Goal: Use online tool/utility: Utilize a website feature to perform a specific function

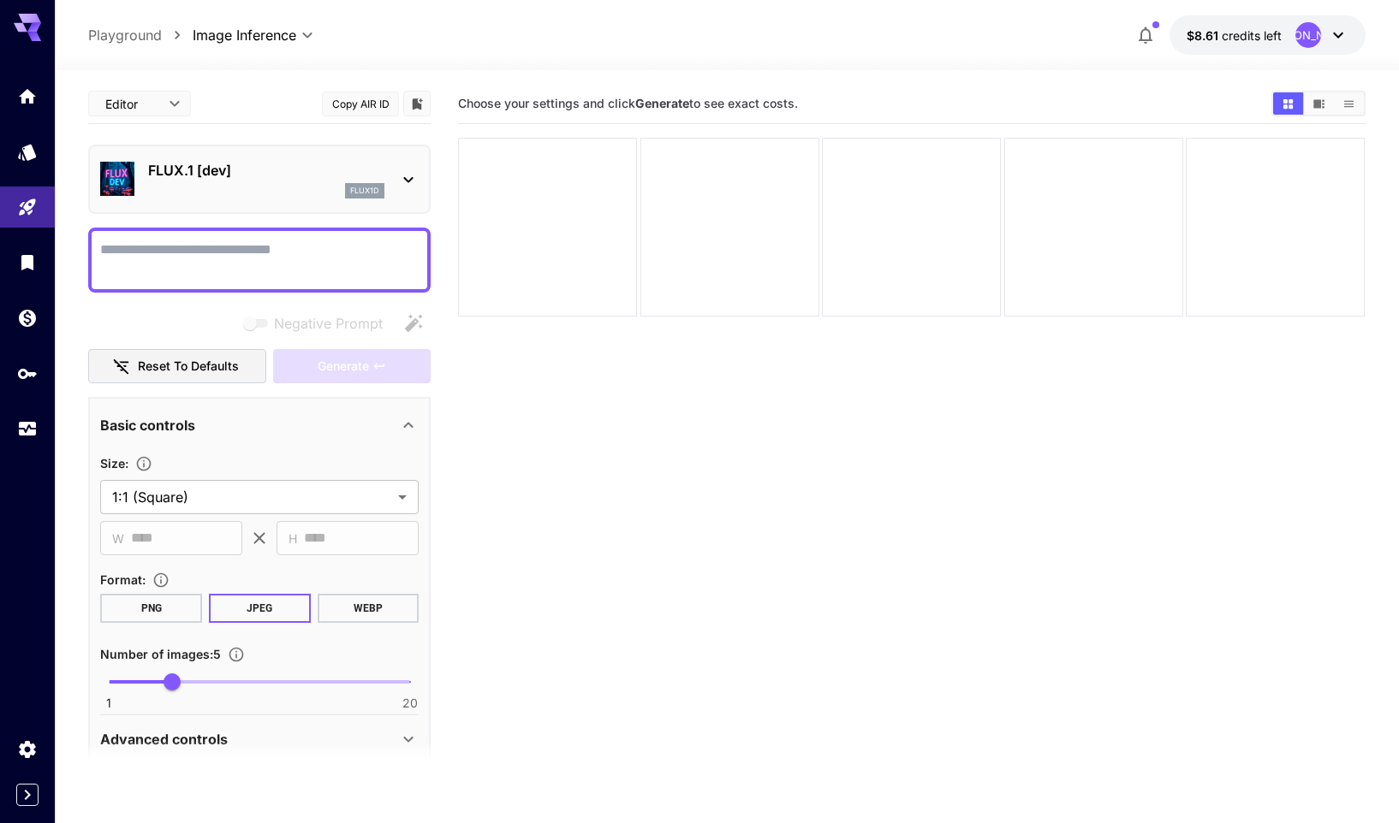
click at [276, 256] on textarea "Negative Prompt" at bounding box center [259, 260] width 318 height 41
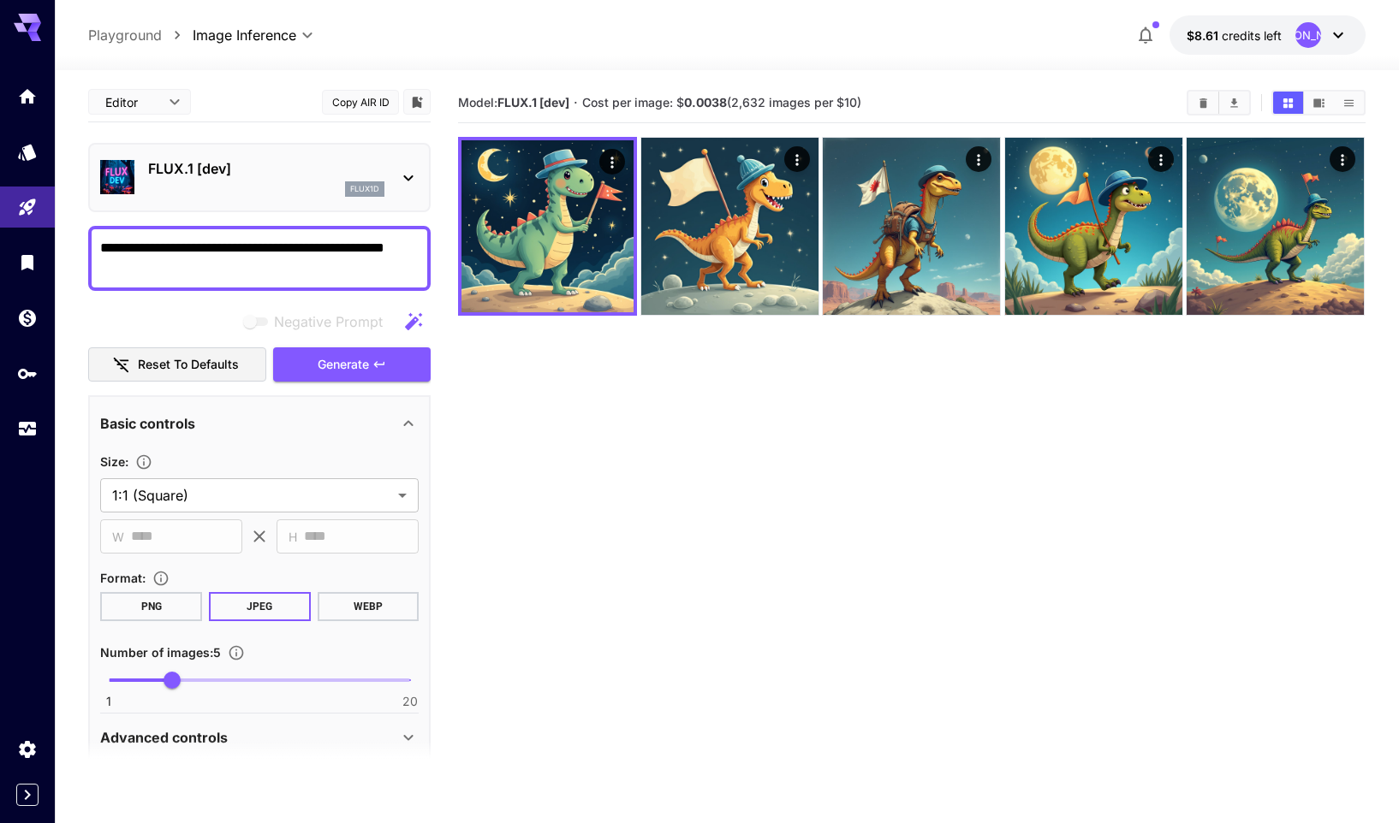
click at [100, 248] on textarea "**********" at bounding box center [259, 258] width 318 height 41
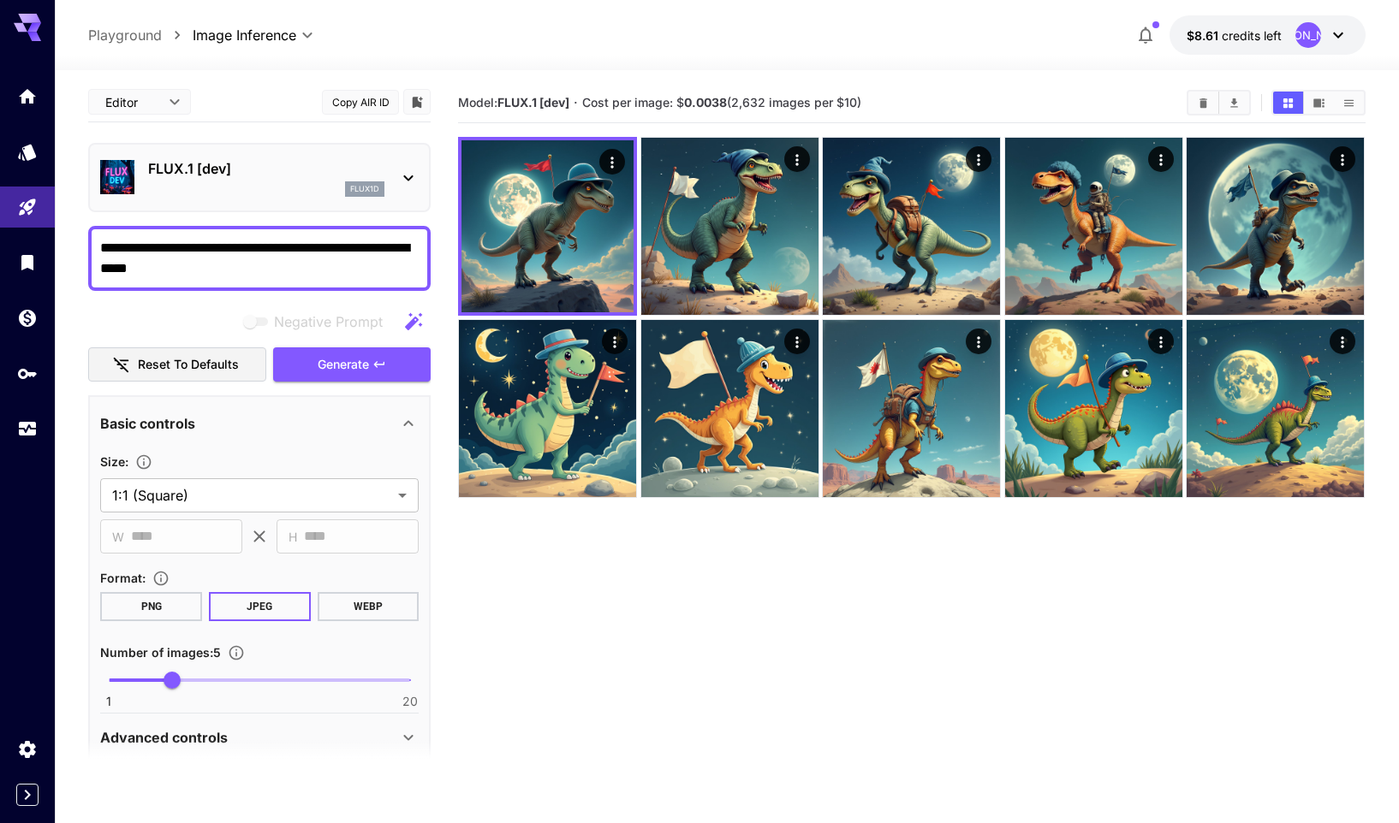
type textarea "**********"
click at [247, 175] on p "FLUX.1 [dev]" at bounding box center [266, 168] width 236 height 21
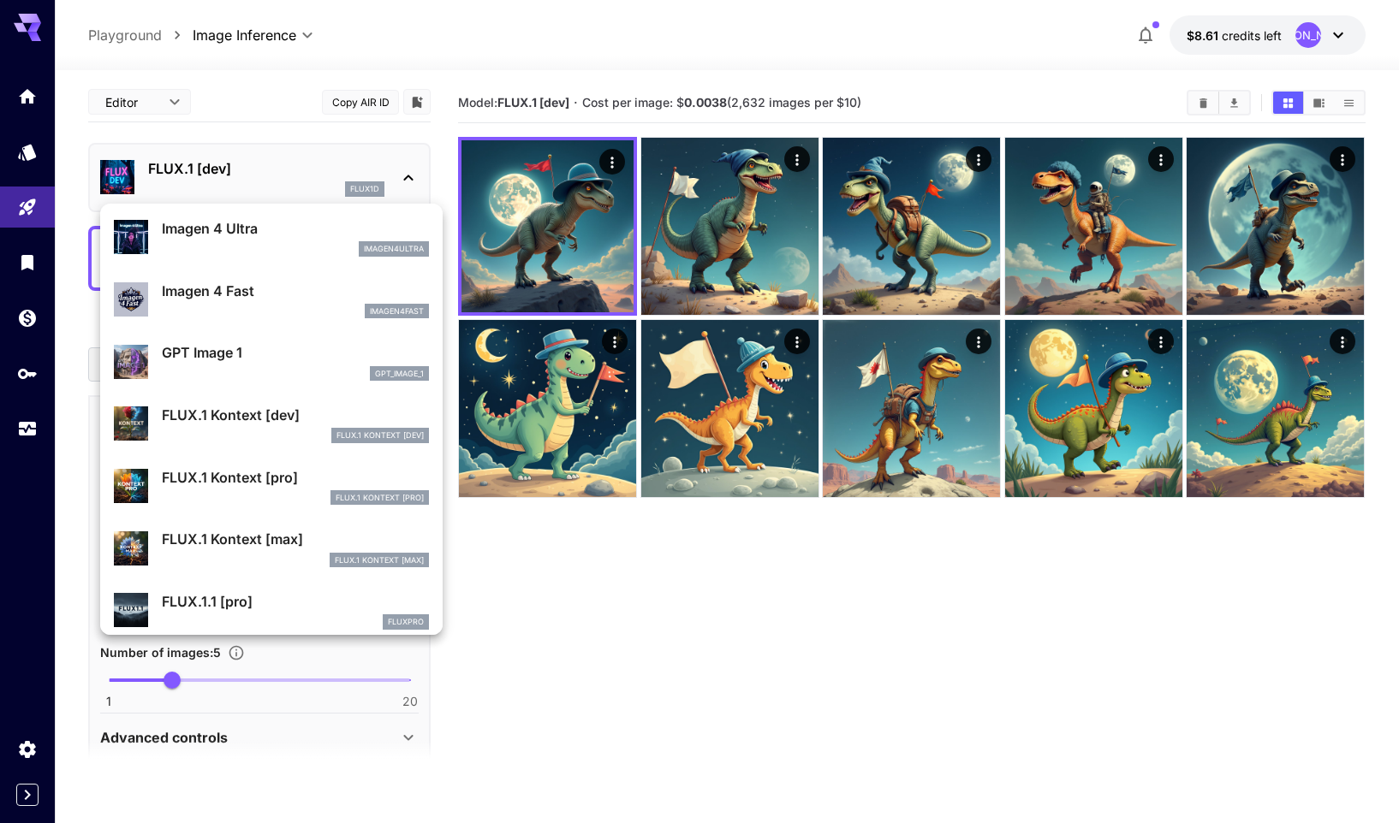
scroll to position [878, 0]
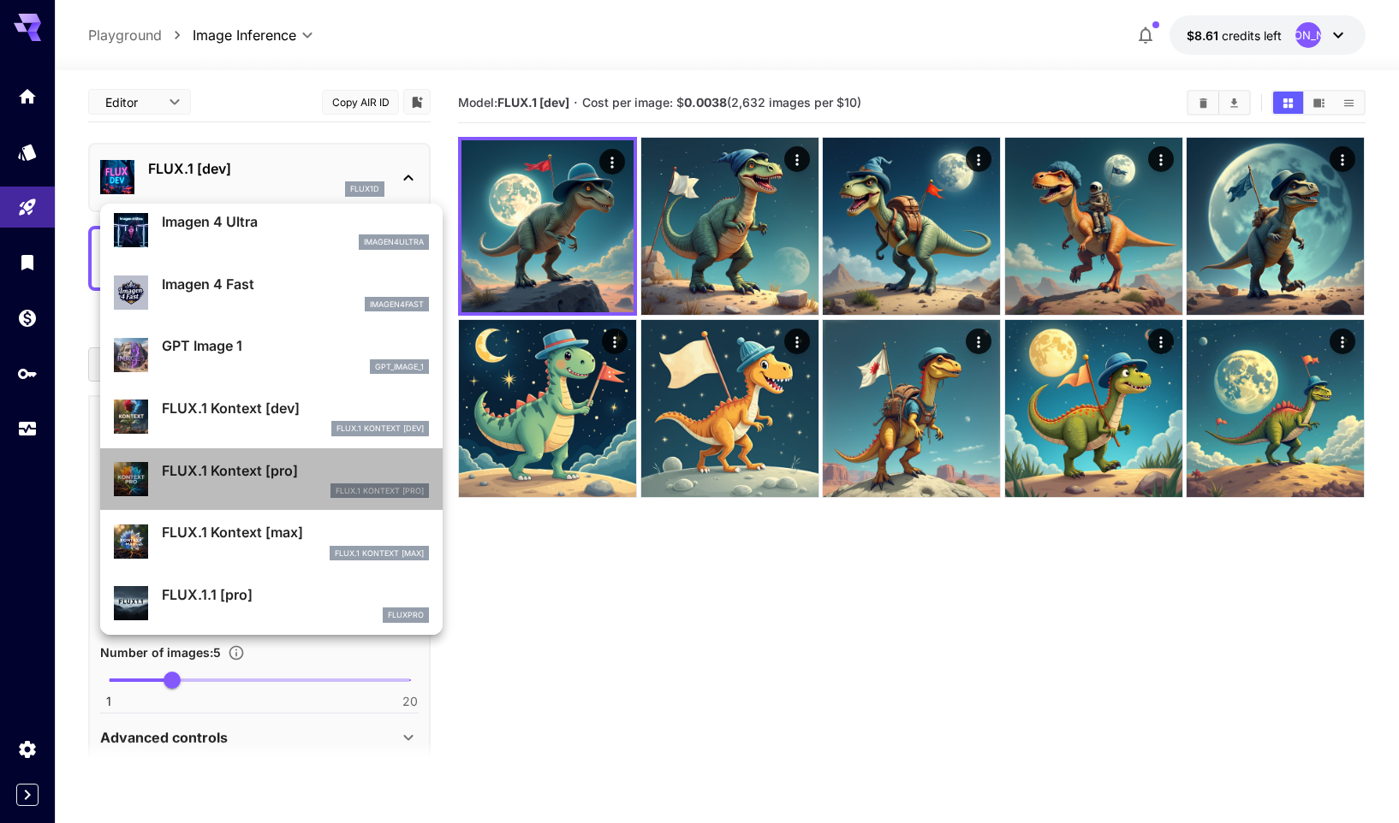
drag, startPoint x: 288, startPoint y: 484, endPoint x: 288, endPoint y: 506, distance: 21.4
click at [288, 506] on li "FLUX.1 Kontext [pro] FLUX.1 Kontext [pro]" at bounding box center [271, 480] width 342 height 62
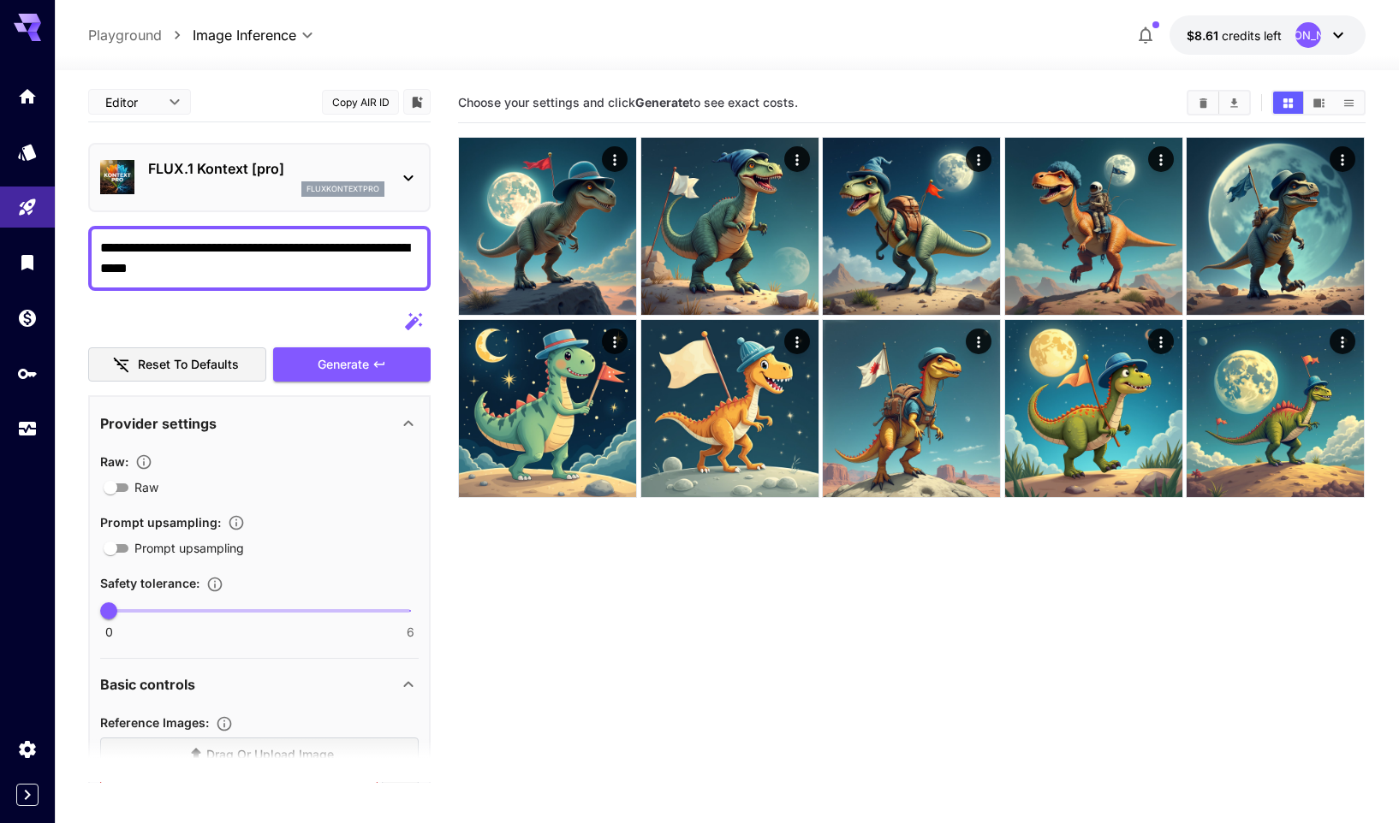
click at [302, 163] on p "FLUX.1 Kontext [pro]" at bounding box center [266, 168] width 236 height 21
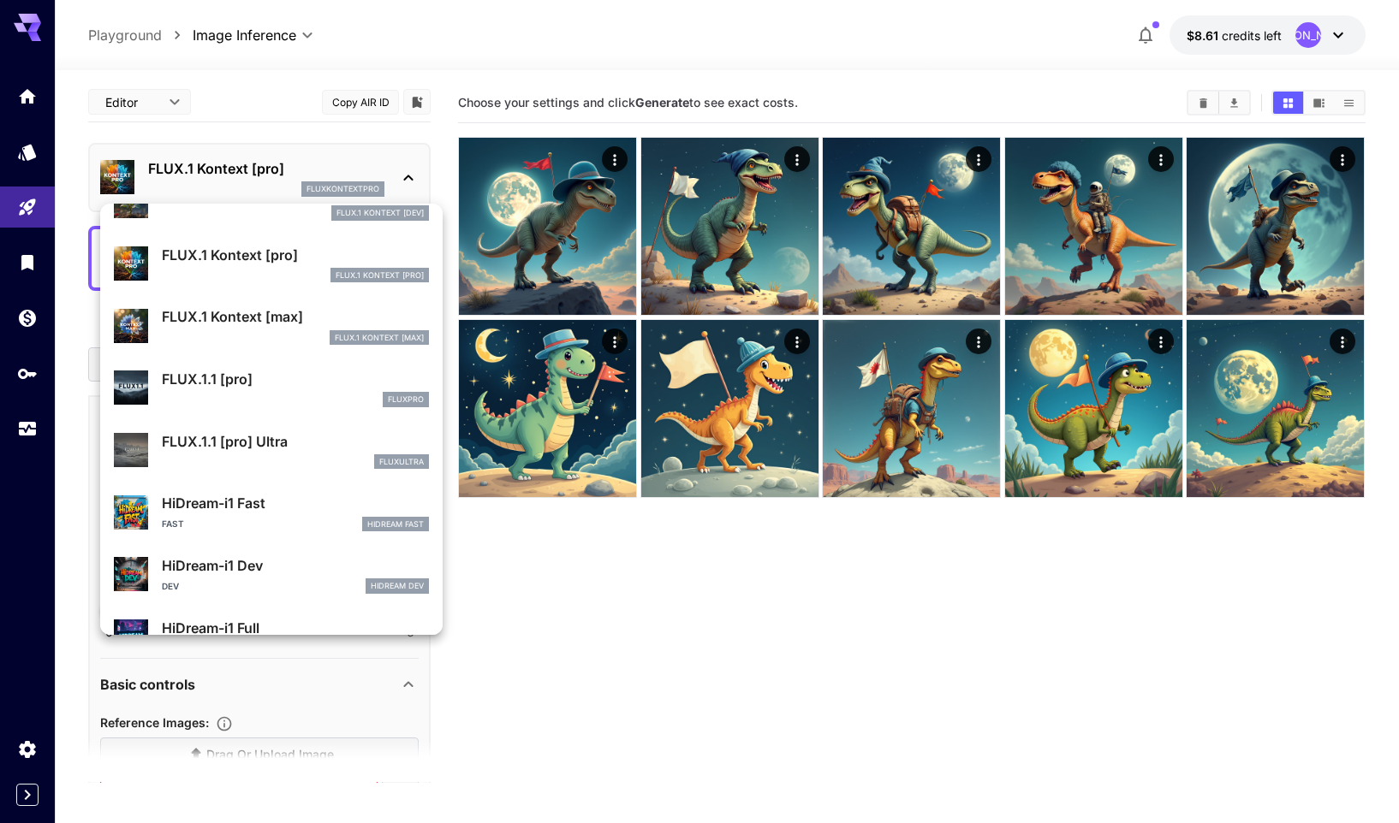
scroll to position [1208, 0]
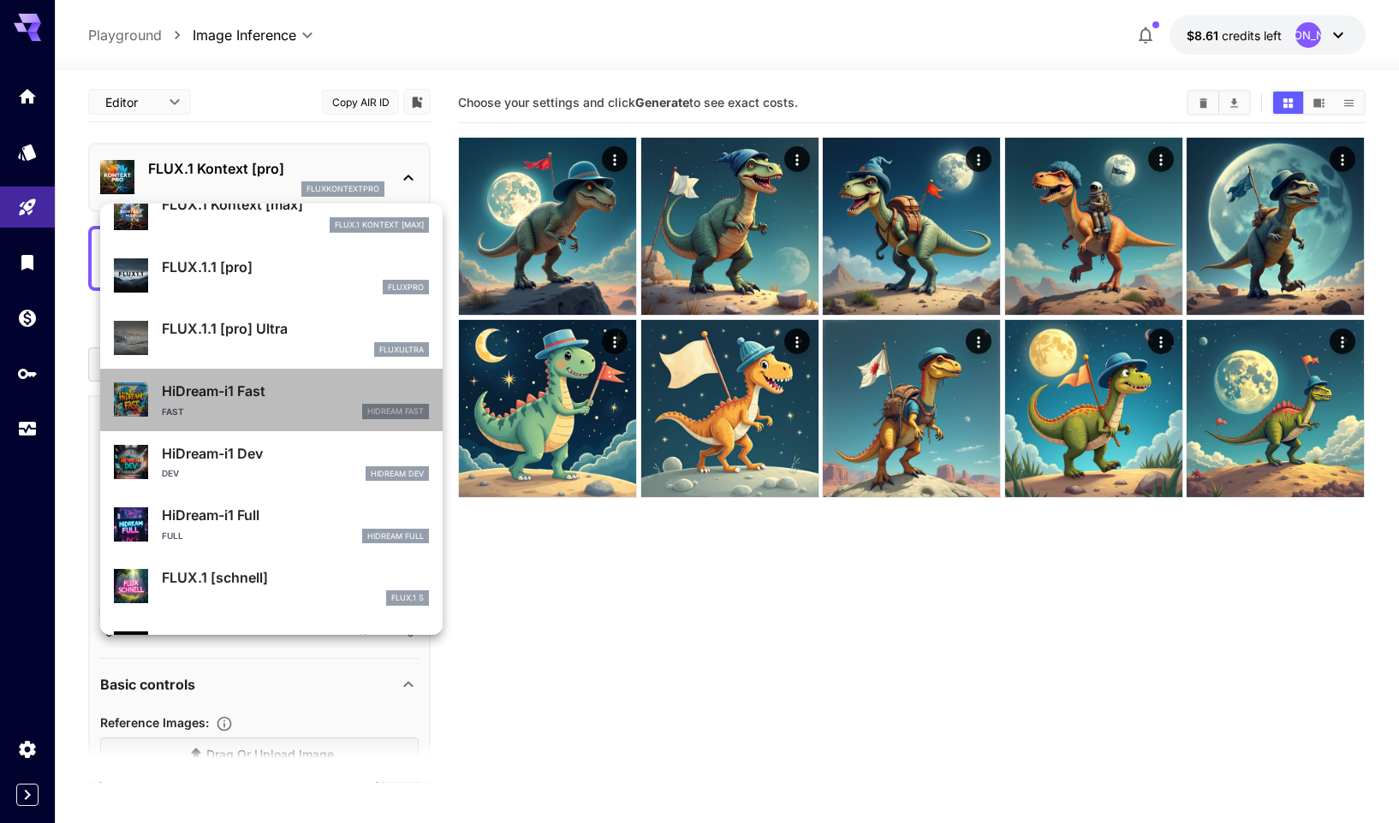
click at [297, 400] on p "HiDream-i1 Fast" at bounding box center [295, 391] width 267 height 21
type input "*"
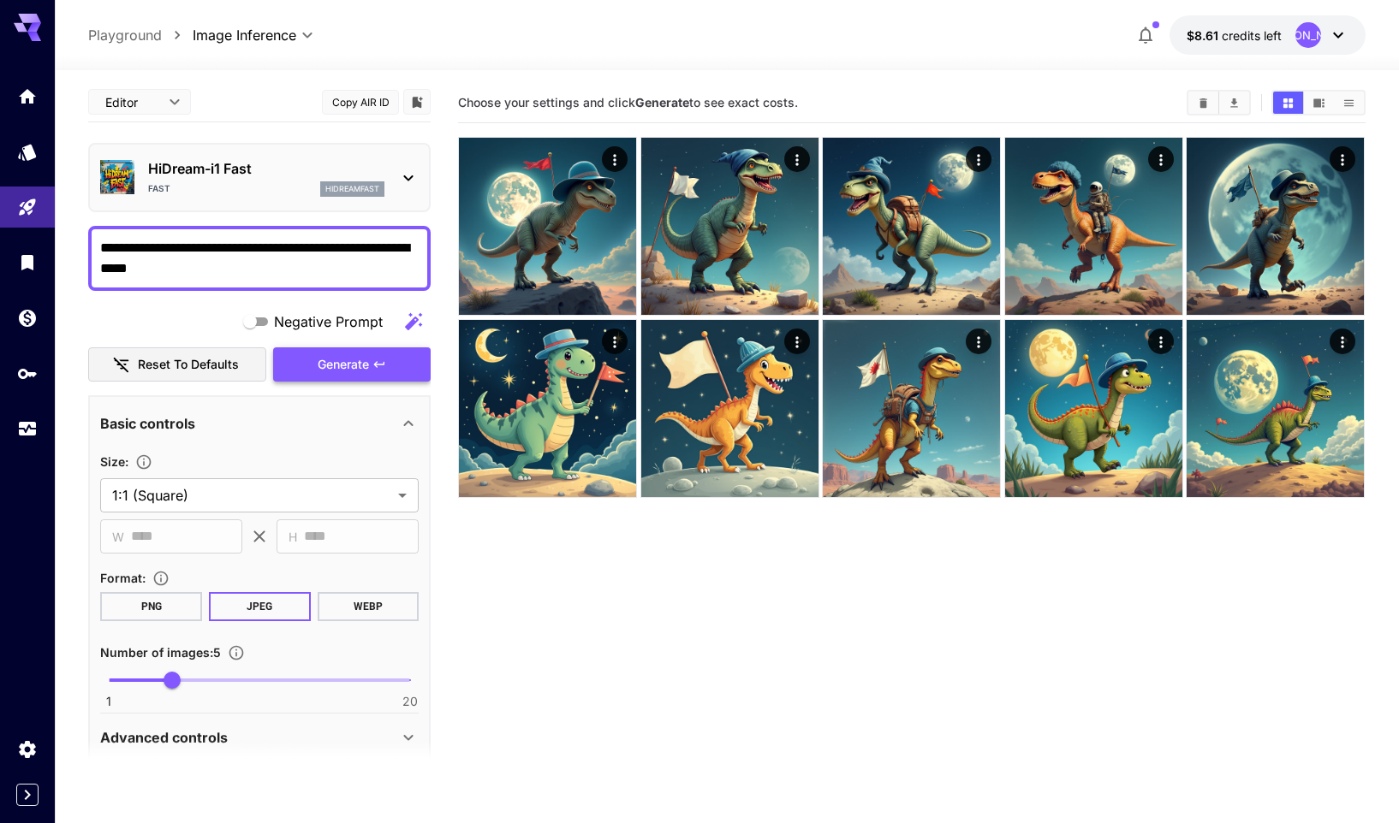
click at [342, 368] on span "Generate" at bounding box center [343, 364] width 51 height 21
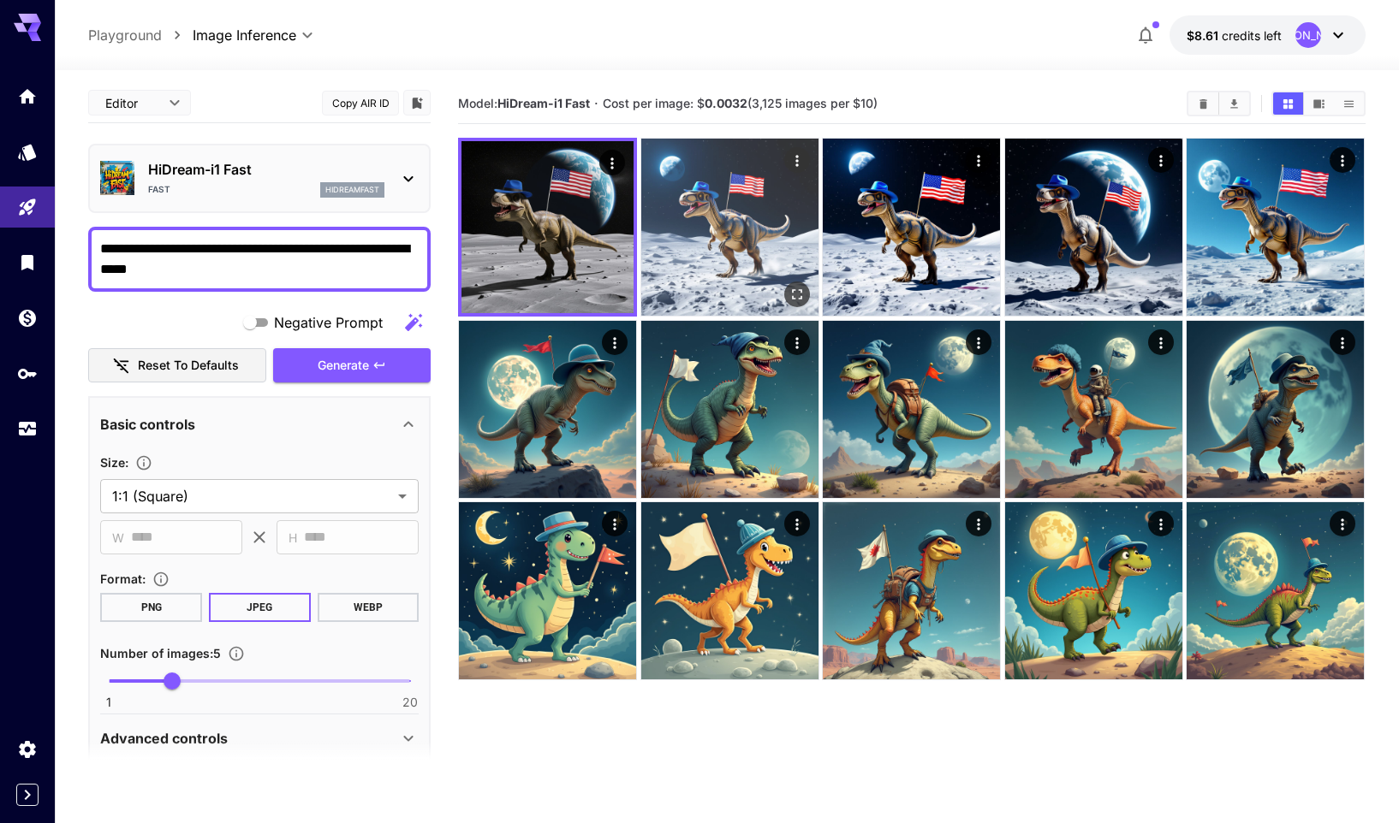
scroll to position [9, 0]
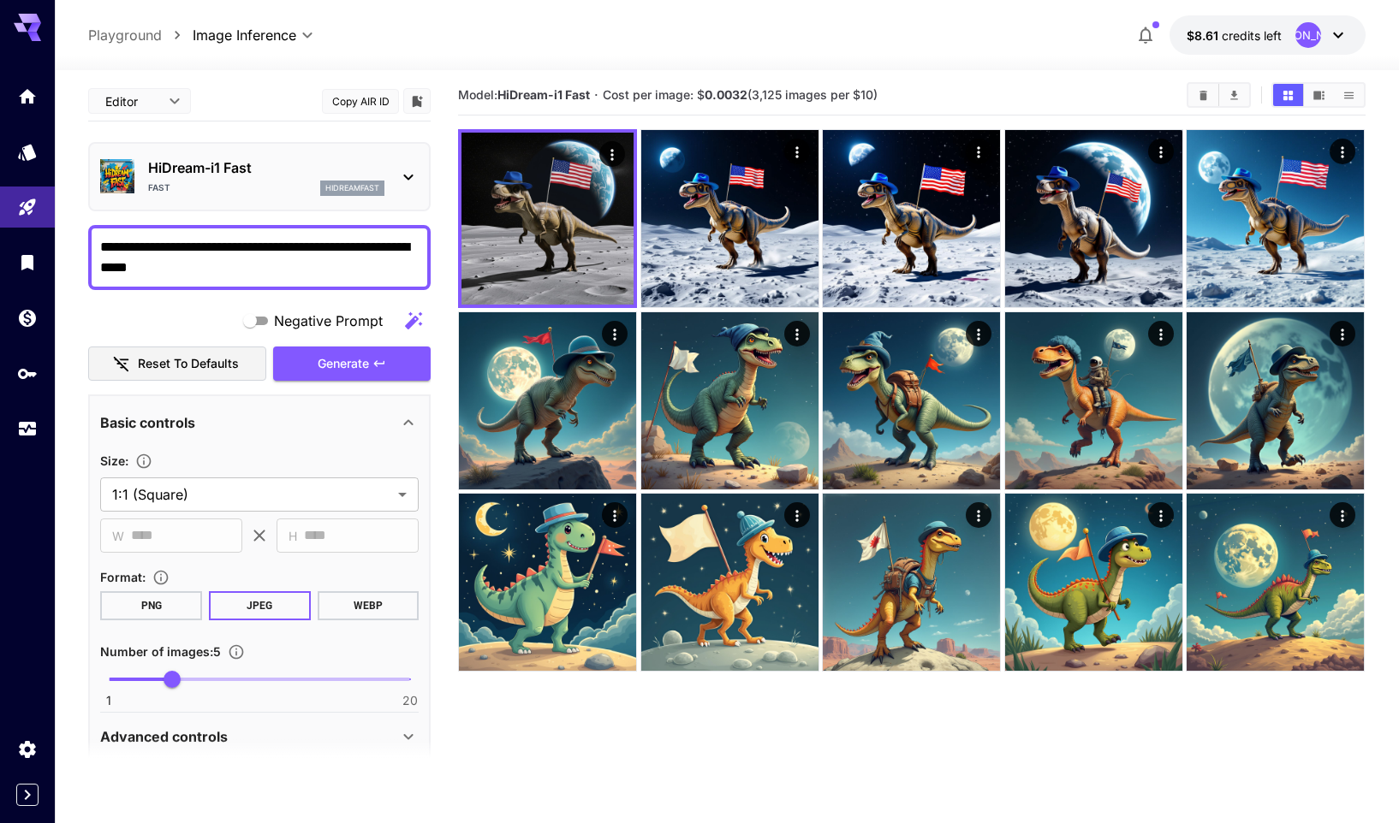
click at [228, 178] on div "HiDream-i1 Fast Fast hidreamfast" at bounding box center [266, 176] width 236 height 39
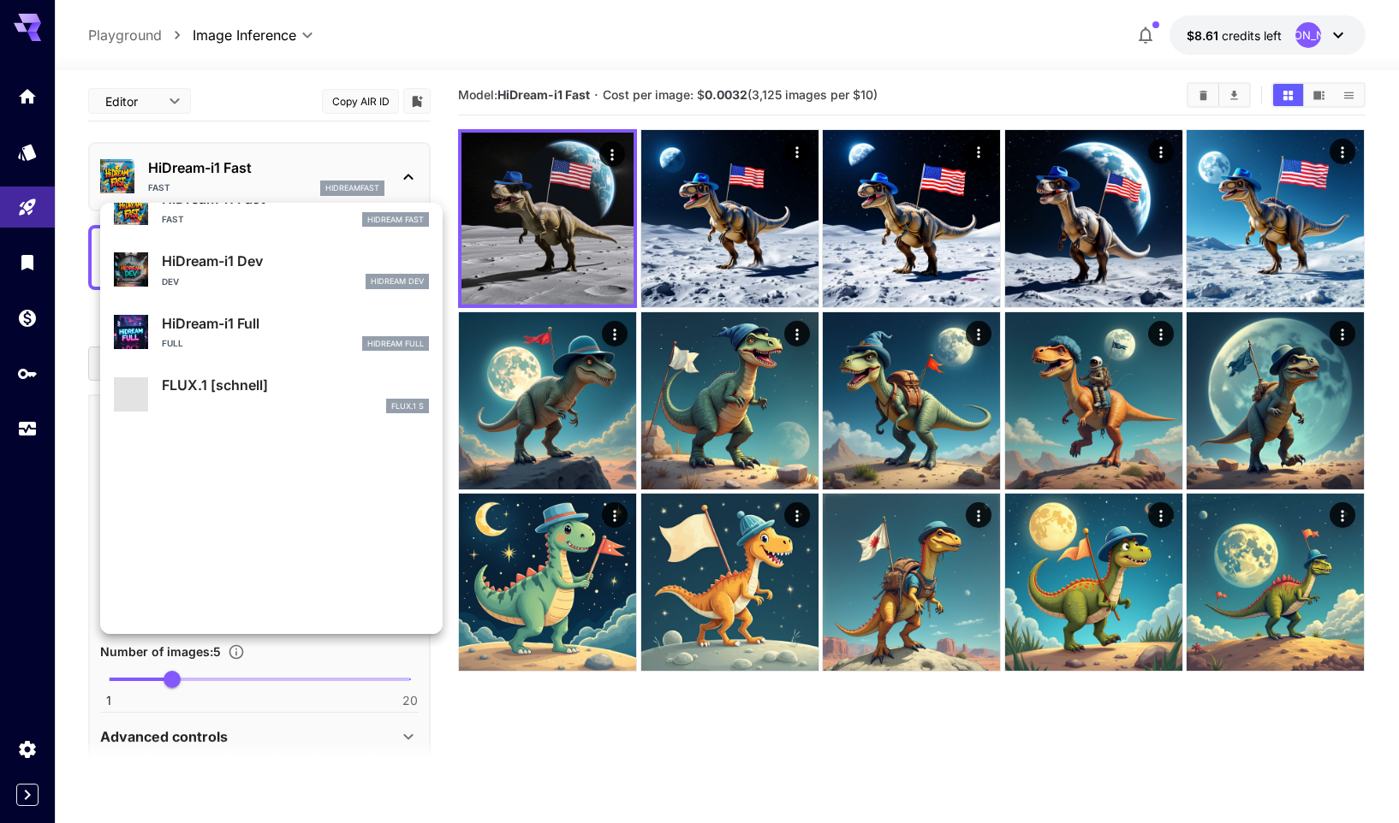
scroll to position [1322, 0]
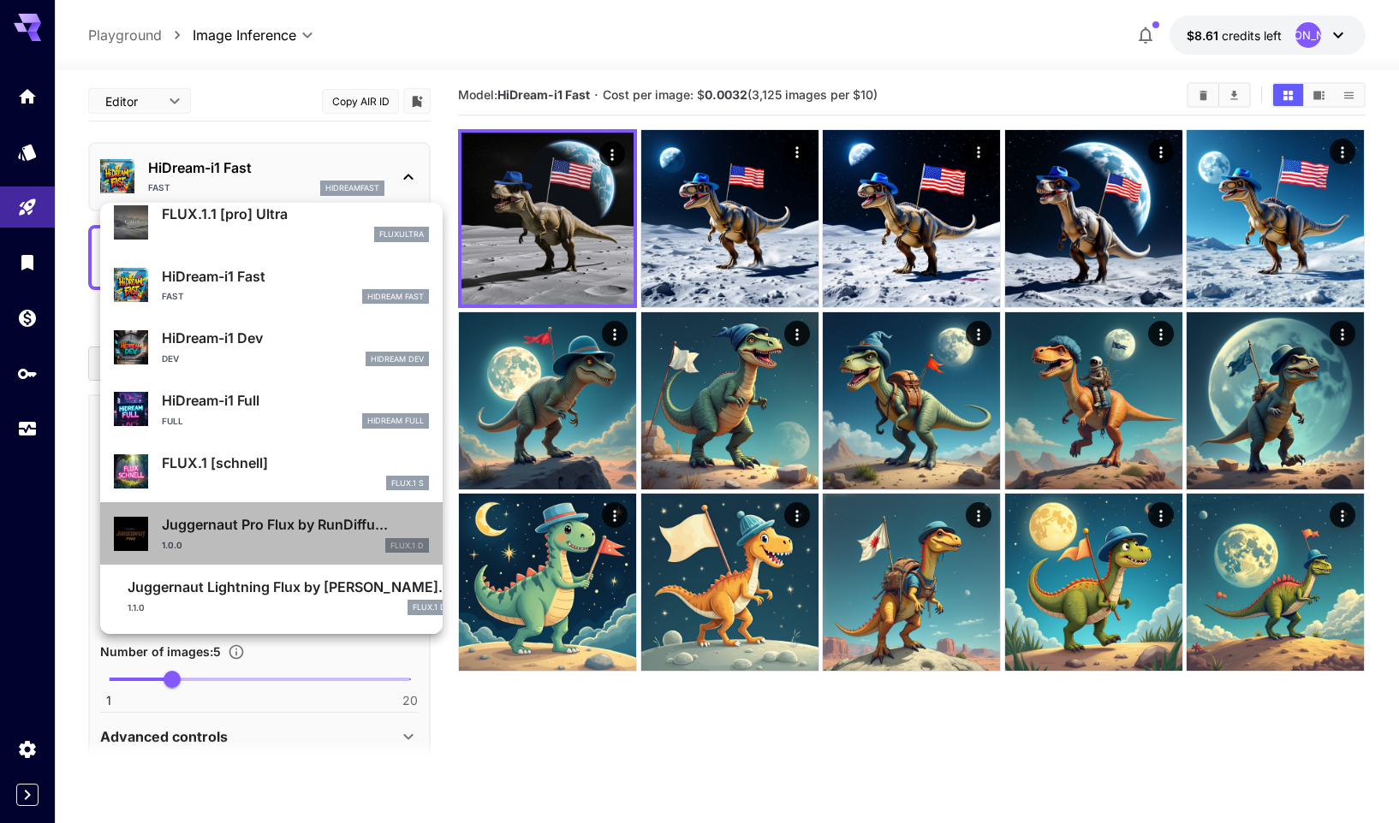
click at [290, 541] on div "1.0.0 FLUX.1 D" at bounding box center [295, 545] width 267 height 15
type input "**"
type input "*"
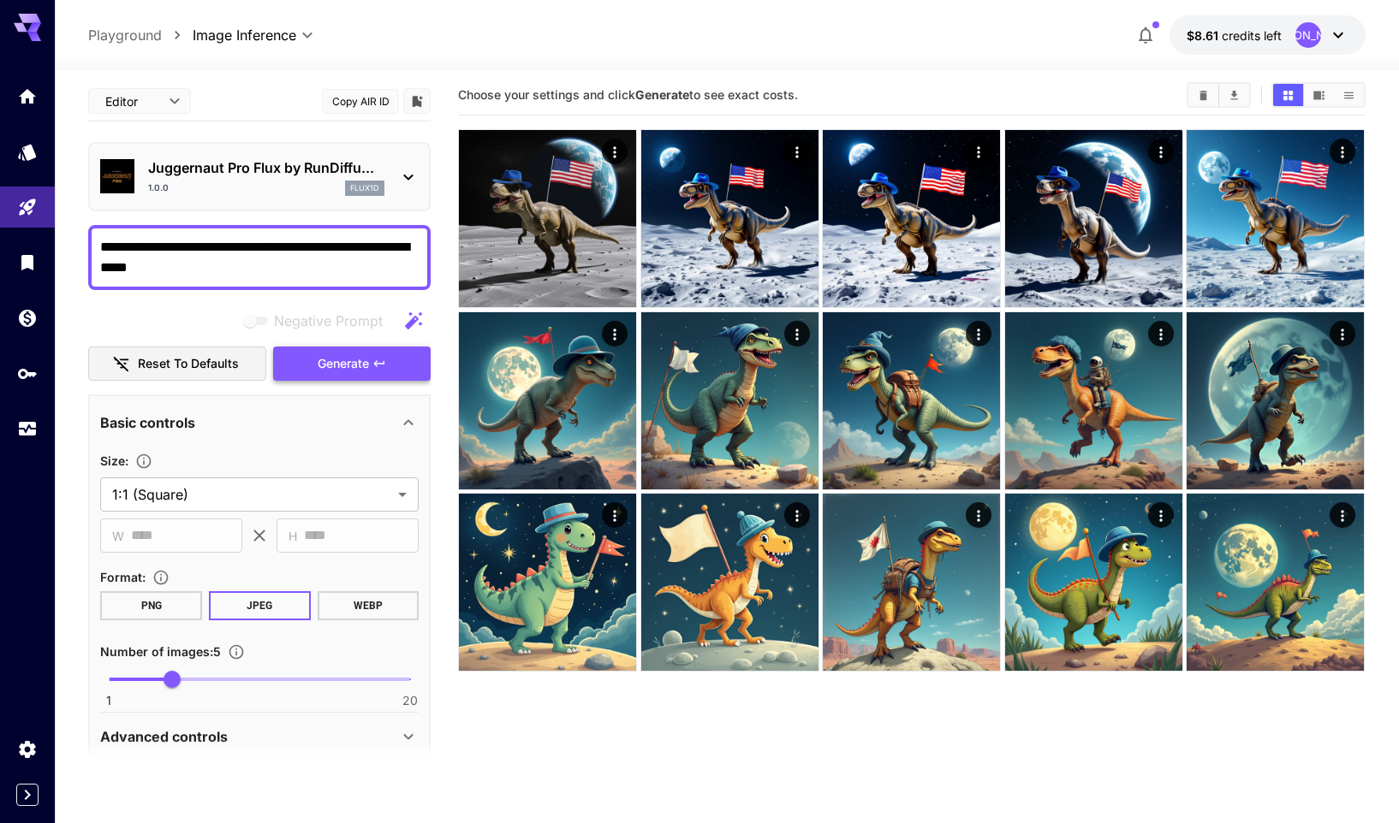
click at [341, 378] on button "Generate" at bounding box center [351, 364] width 157 height 35
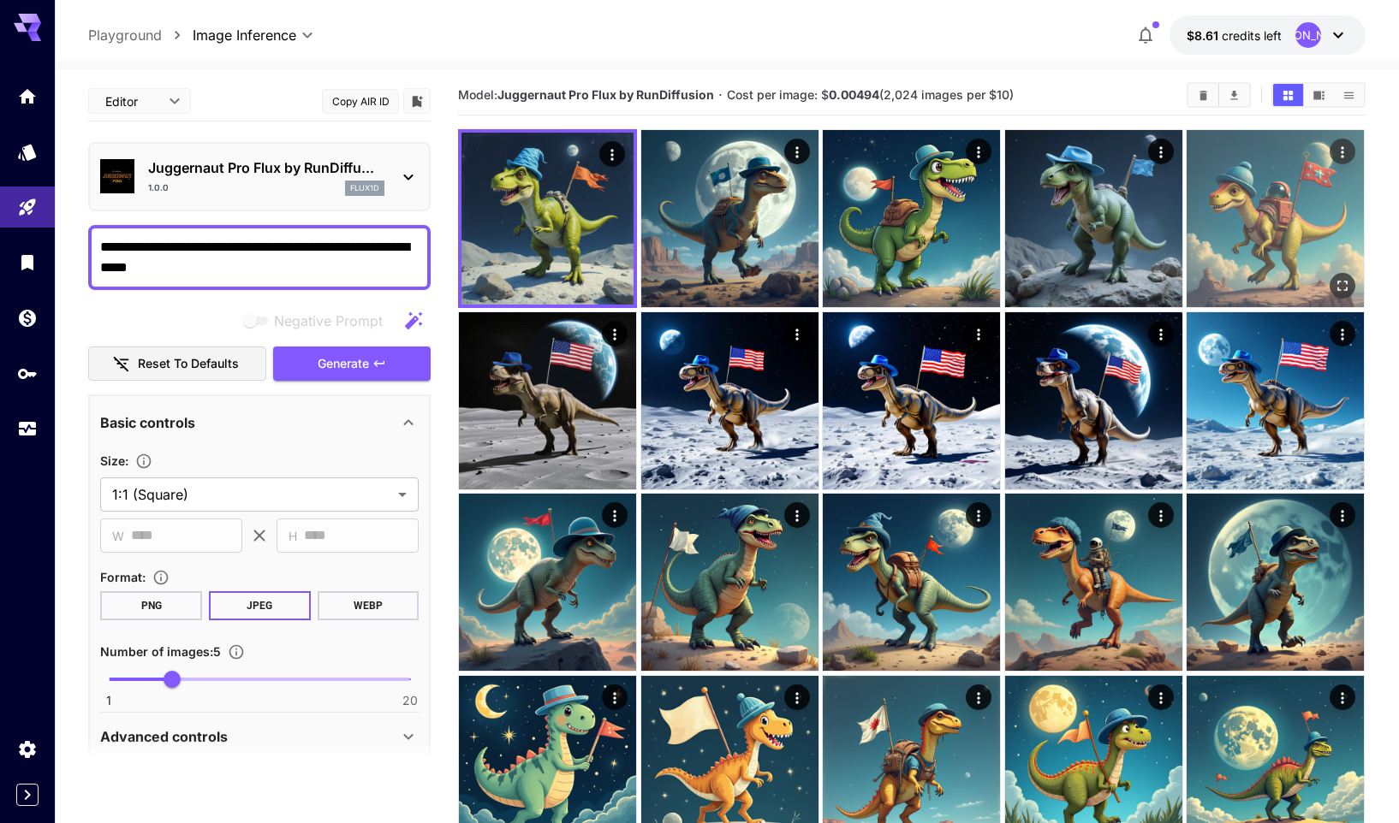
click at [1298, 211] on img at bounding box center [1274, 218] width 177 height 177
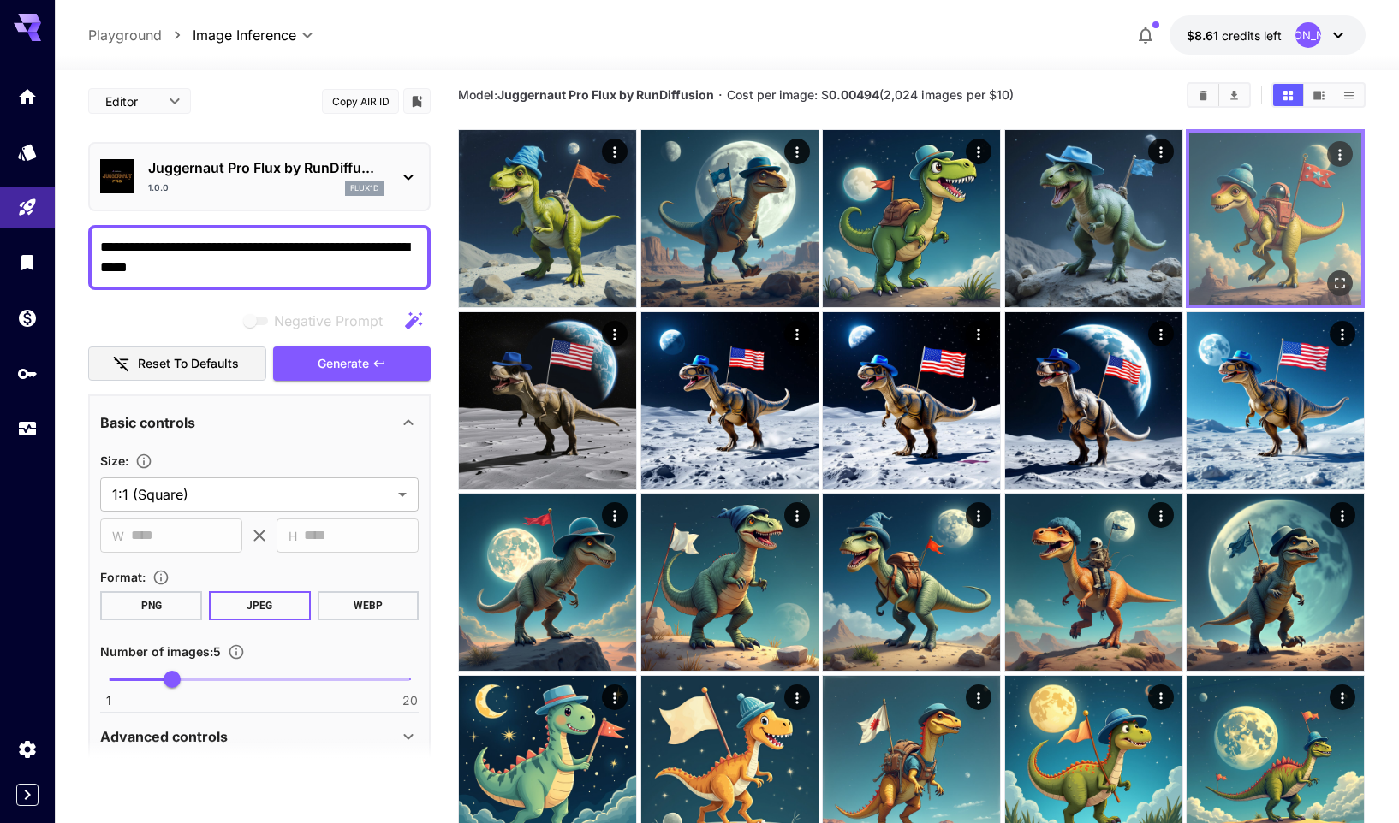
click at [1322, 190] on img at bounding box center [1275, 219] width 172 height 172
click at [1341, 280] on icon "Open in fullscreen" at bounding box center [1340, 283] width 17 height 17
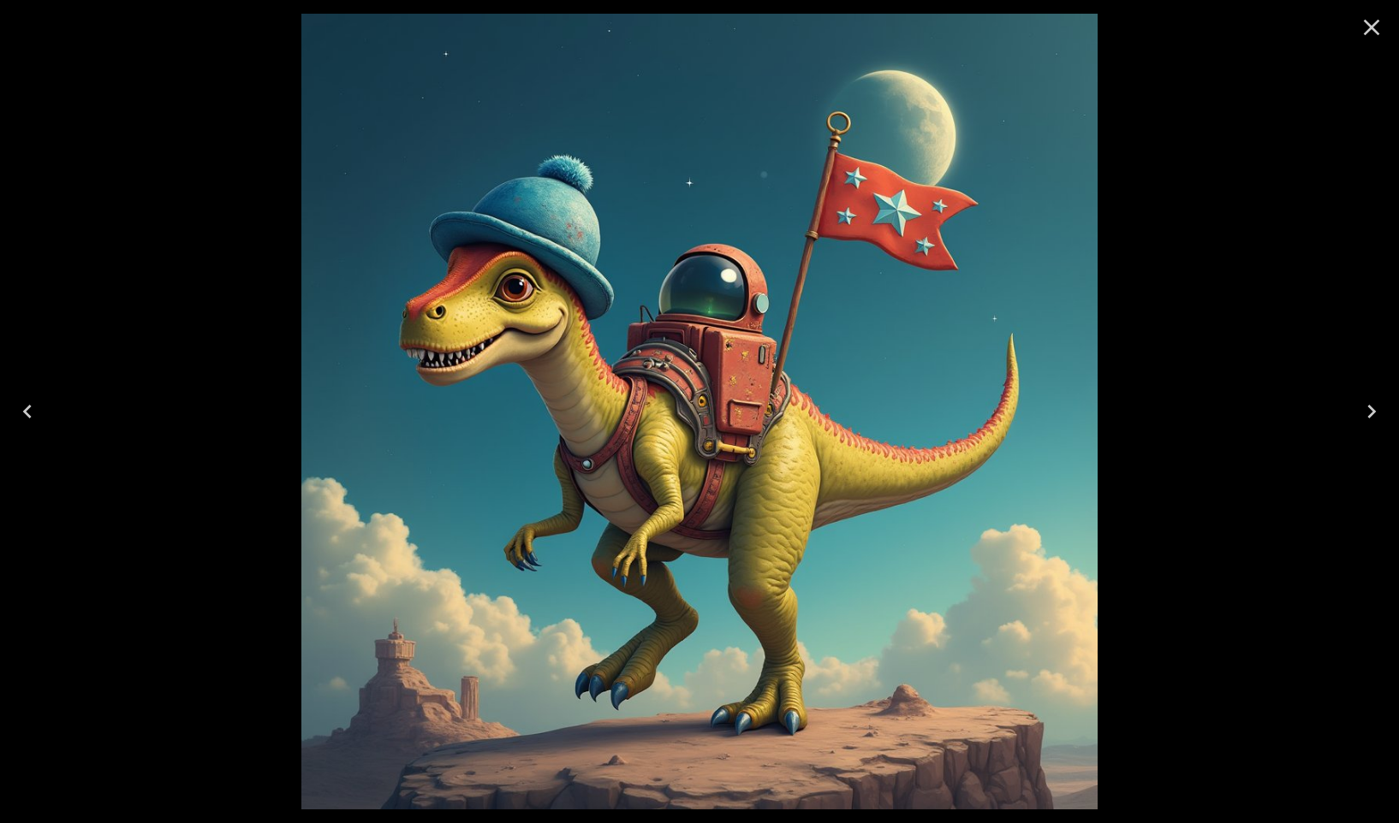
click at [1370, 26] on icon "Close" at bounding box center [1372, 28] width 16 height 16
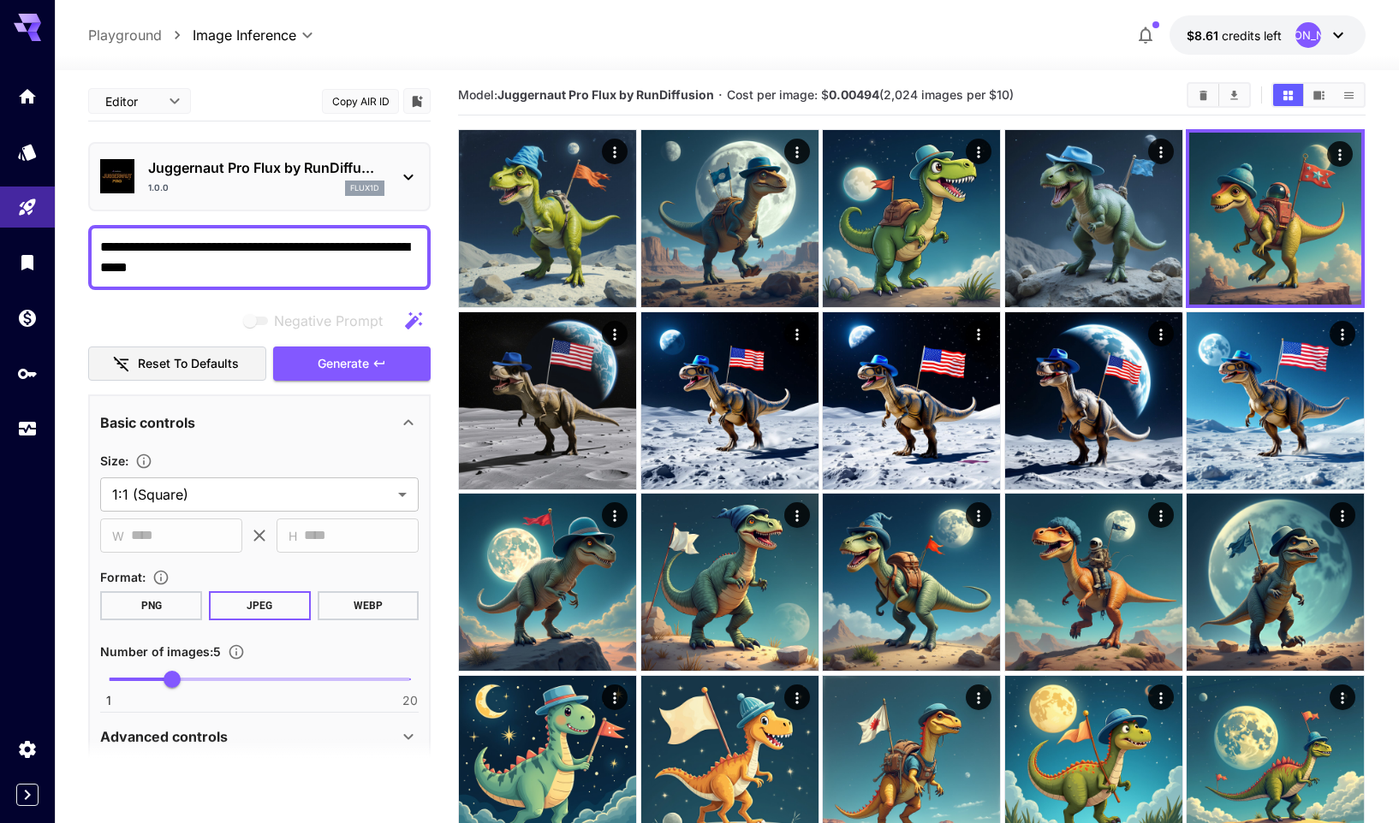
drag, startPoint x: 216, startPoint y: 253, endPoint x: 151, endPoint y: 264, distance: 66.0
click at [116, 257] on textarea "**********" at bounding box center [259, 257] width 318 height 41
drag, startPoint x: 229, startPoint y: 273, endPoint x: 31, endPoint y: 239, distance: 201.5
click at [31, 239] on div "**********" at bounding box center [699, 470] width 1399 height 959
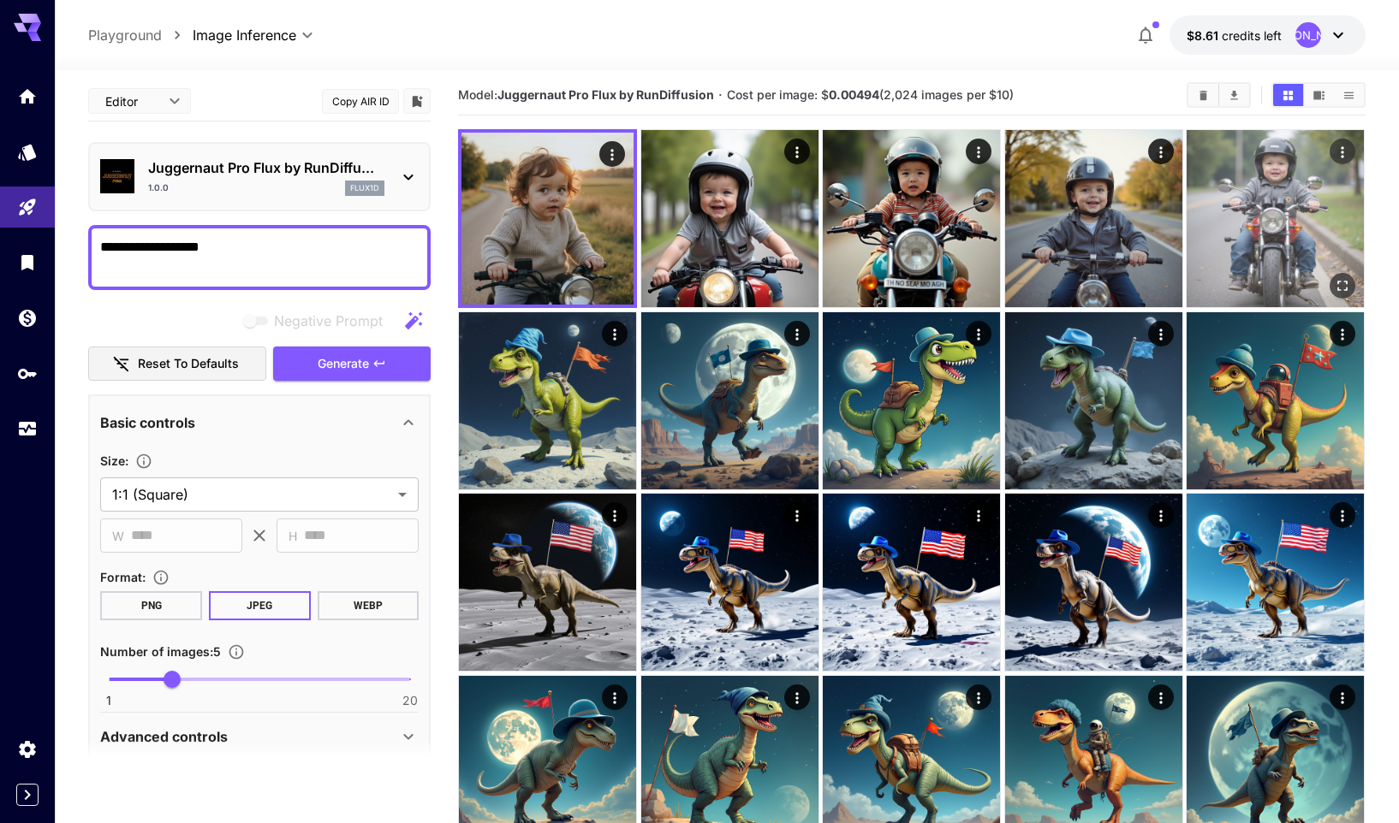
type textarea "**********"
click at [1276, 210] on img at bounding box center [1274, 218] width 177 height 177
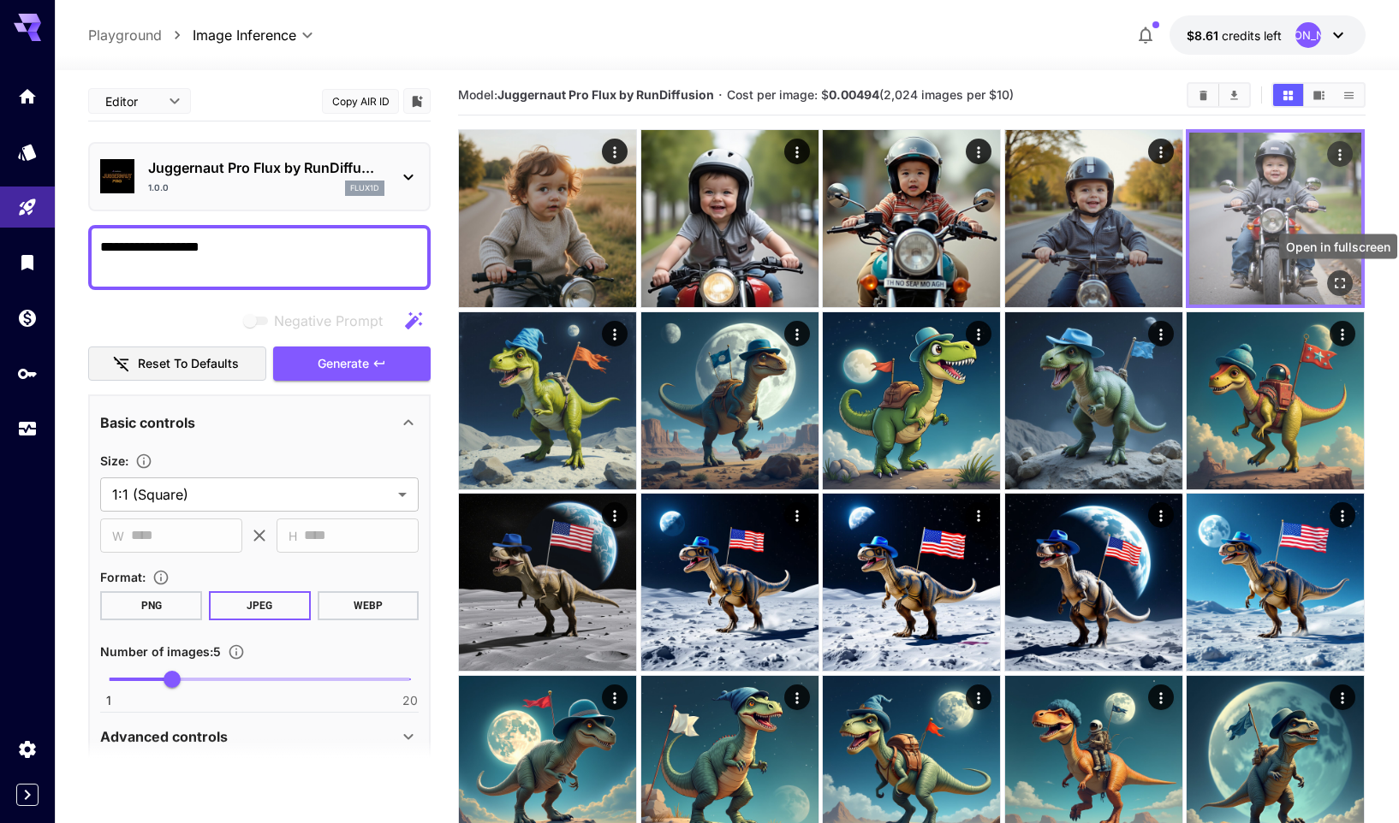
click at [1345, 279] on icon "Open in fullscreen" at bounding box center [1340, 284] width 10 height 10
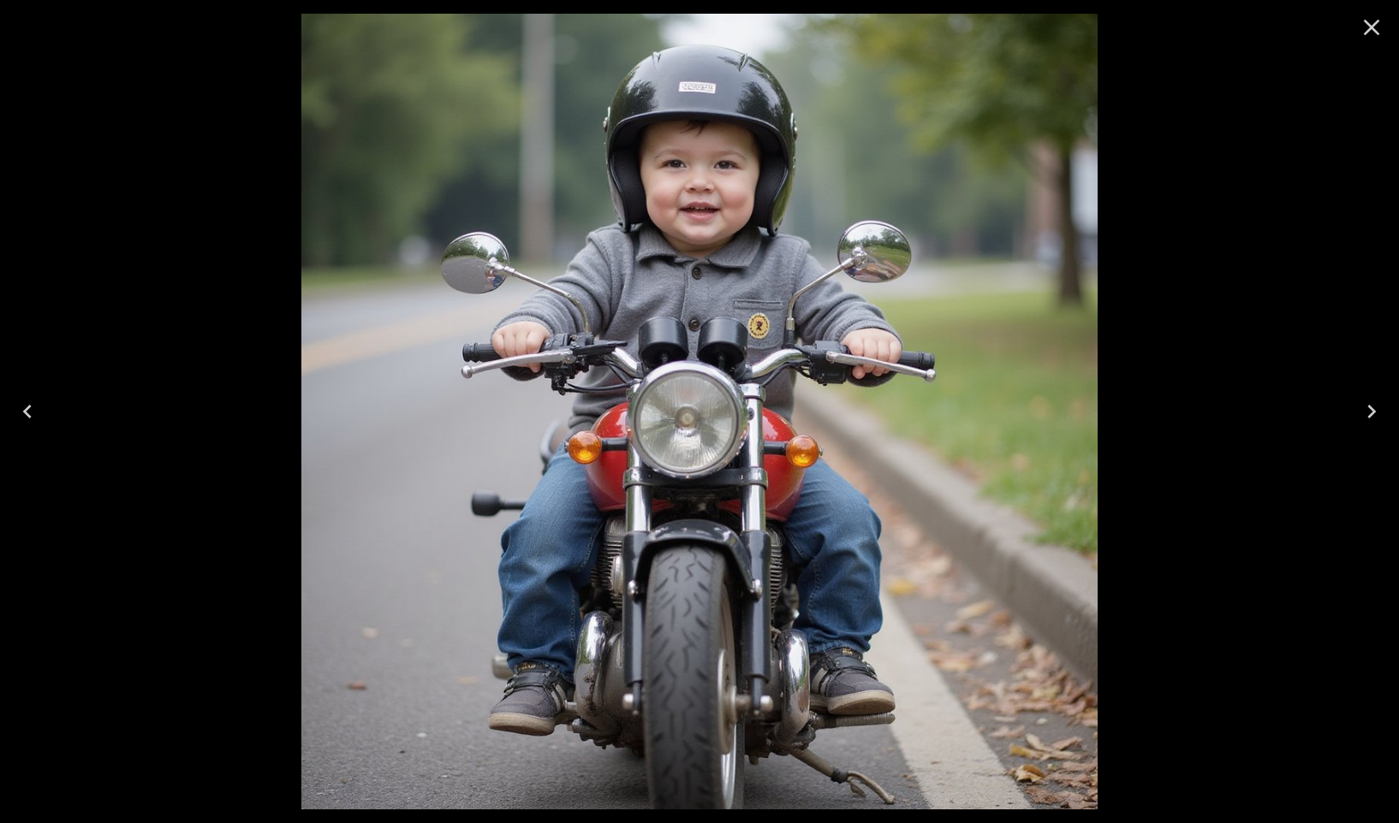
click at [34, 409] on icon "Previous" at bounding box center [27, 411] width 27 height 27
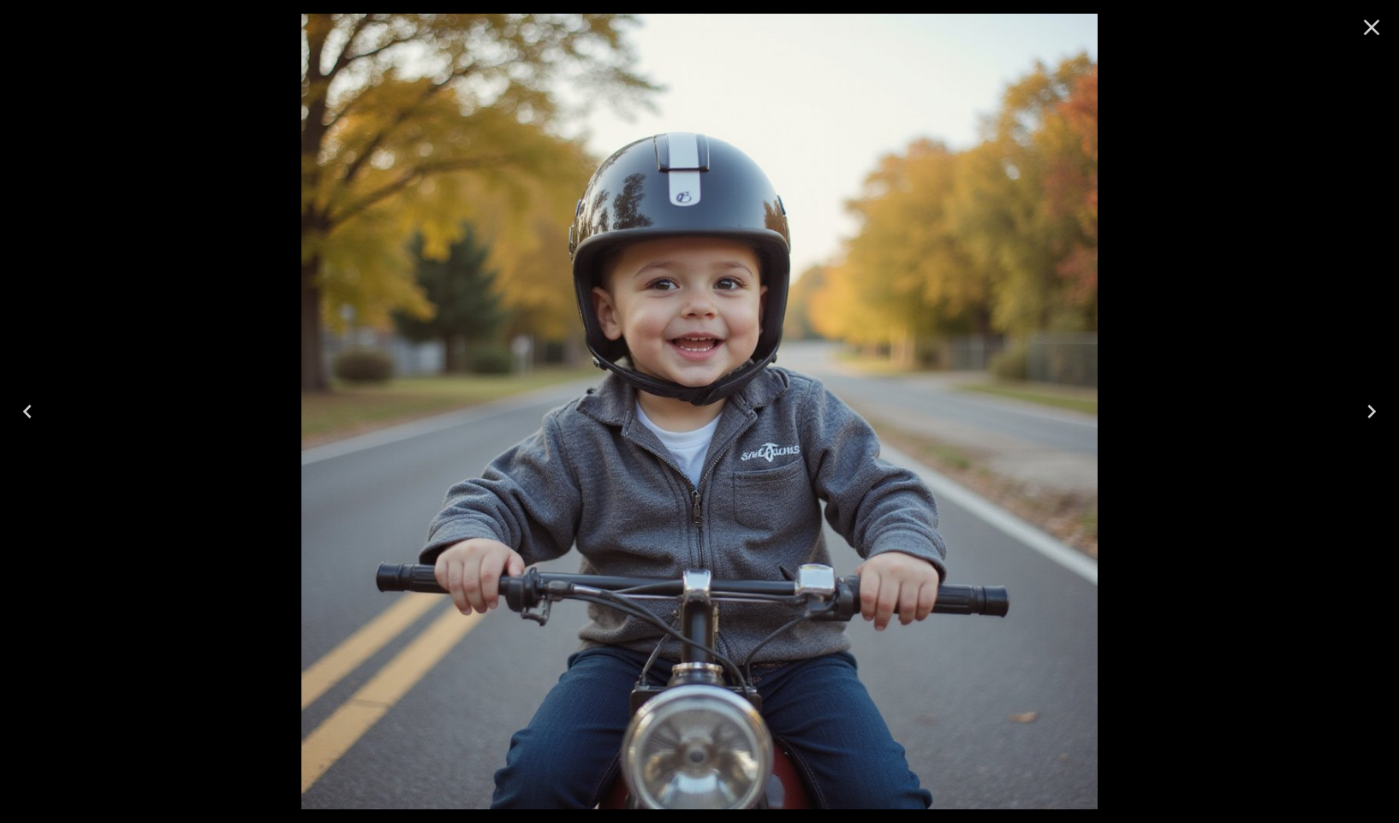
click at [34, 409] on icon "Previous" at bounding box center [27, 411] width 27 height 27
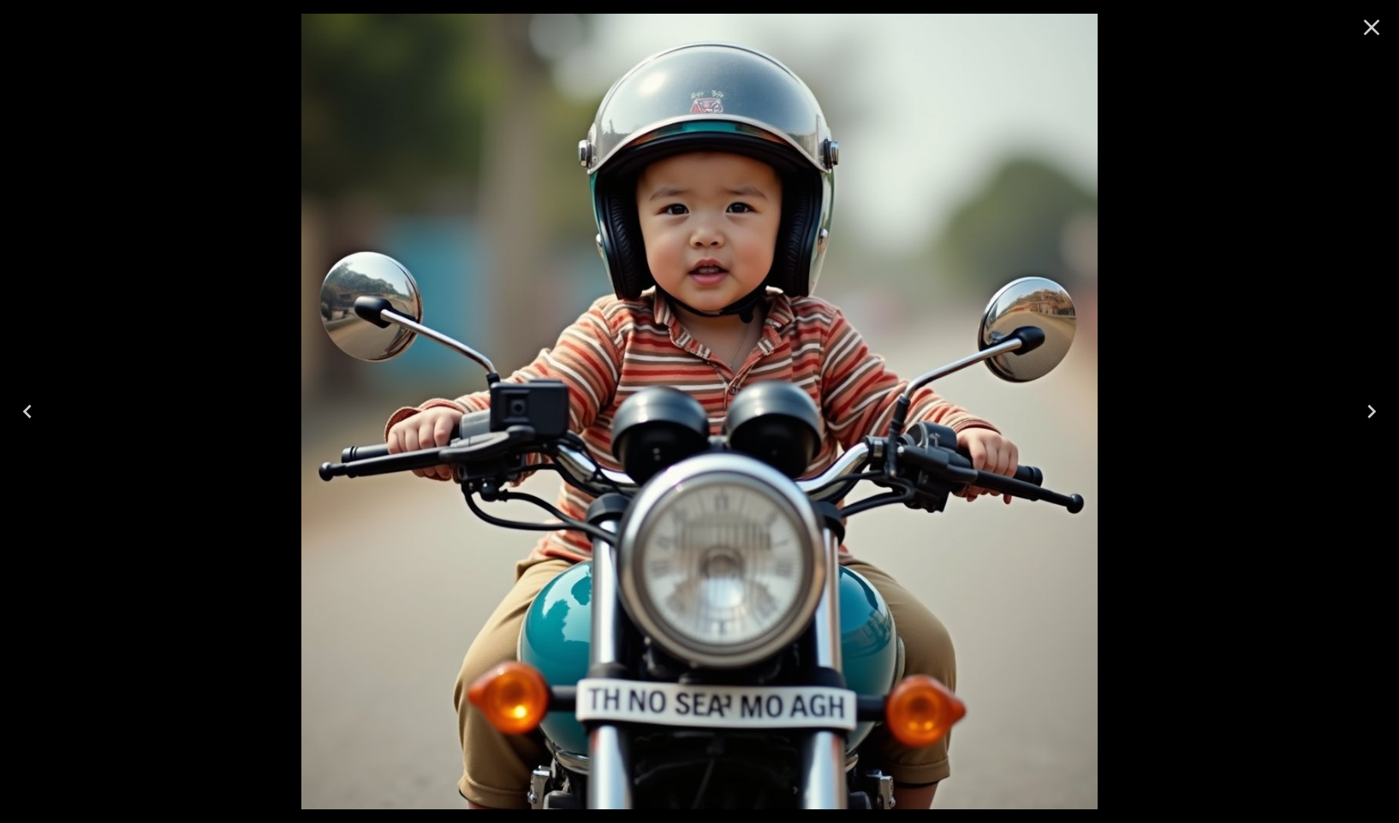
click at [34, 409] on icon "Previous" at bounding box center [27, 411] width 27 height 27
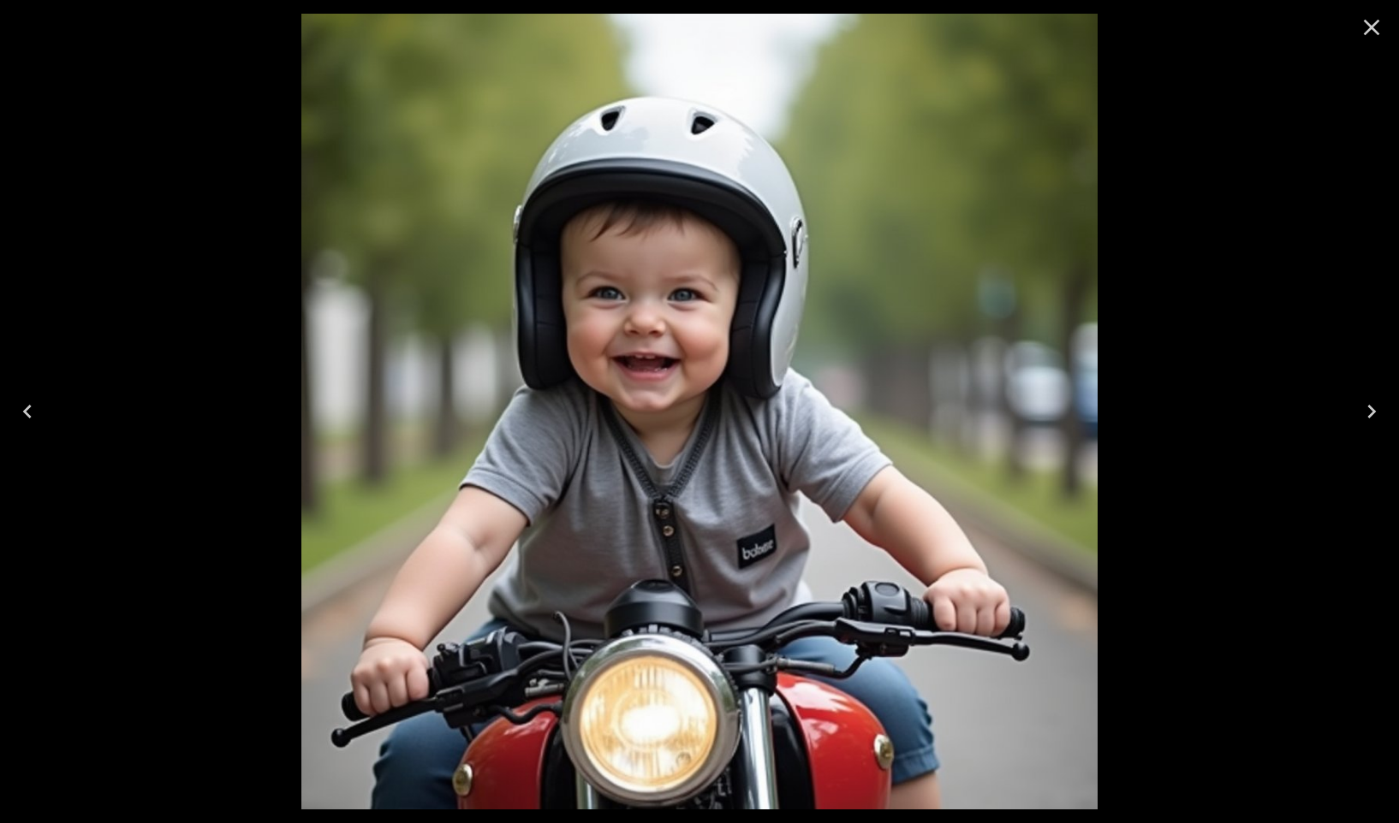
click at [34, 409] on icon "Previous" at bounding box center [27, 411] width 27 height 27
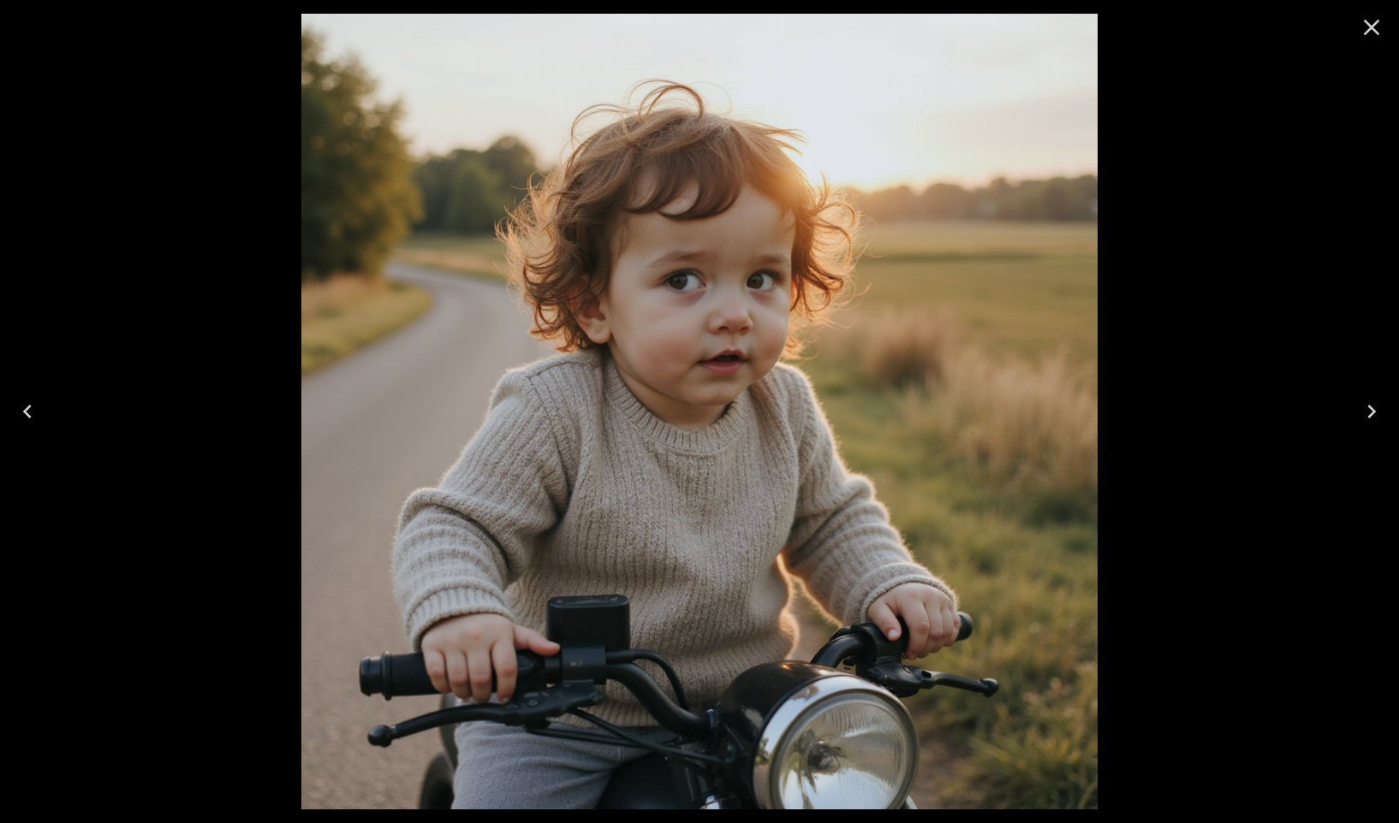
click at [1376, 22] on icon "Close" at bounding box center [1372, 28] width 16 height 16
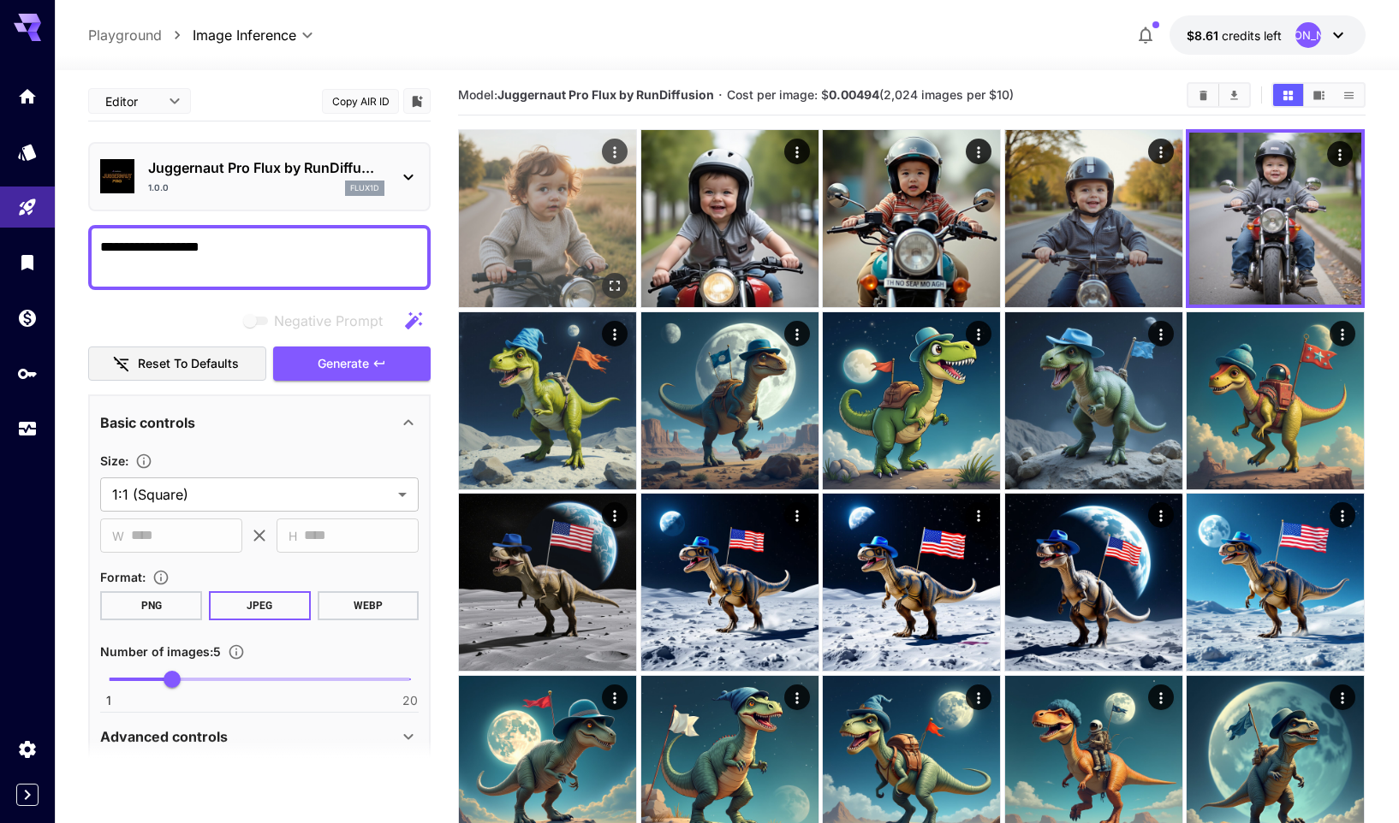
click at [555, 215] on img at bounding box center [547, 218] width 177 height 177
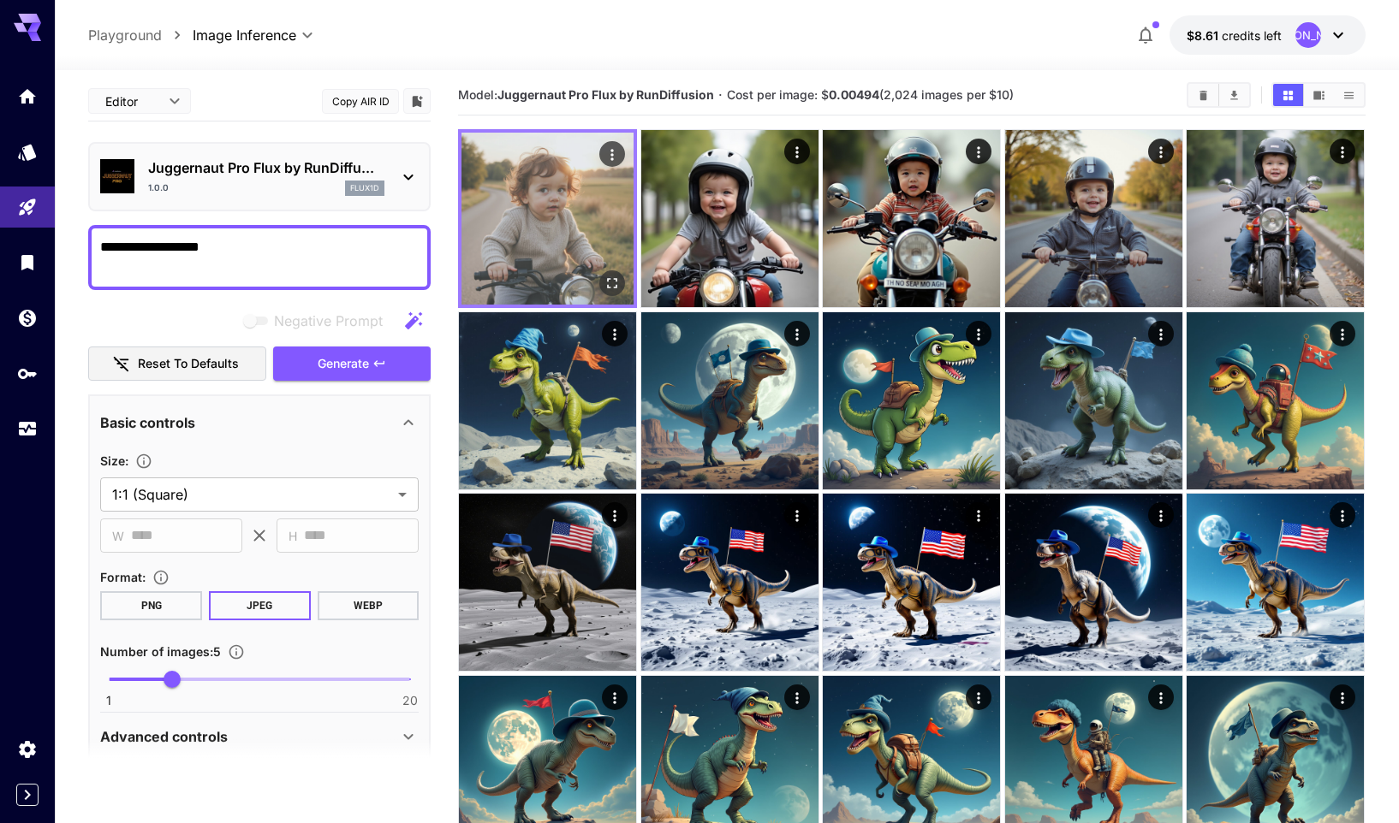
click at [619, 279] on icon "Open in fullscreen" at bounding box center [612, 283] width 17 height 17
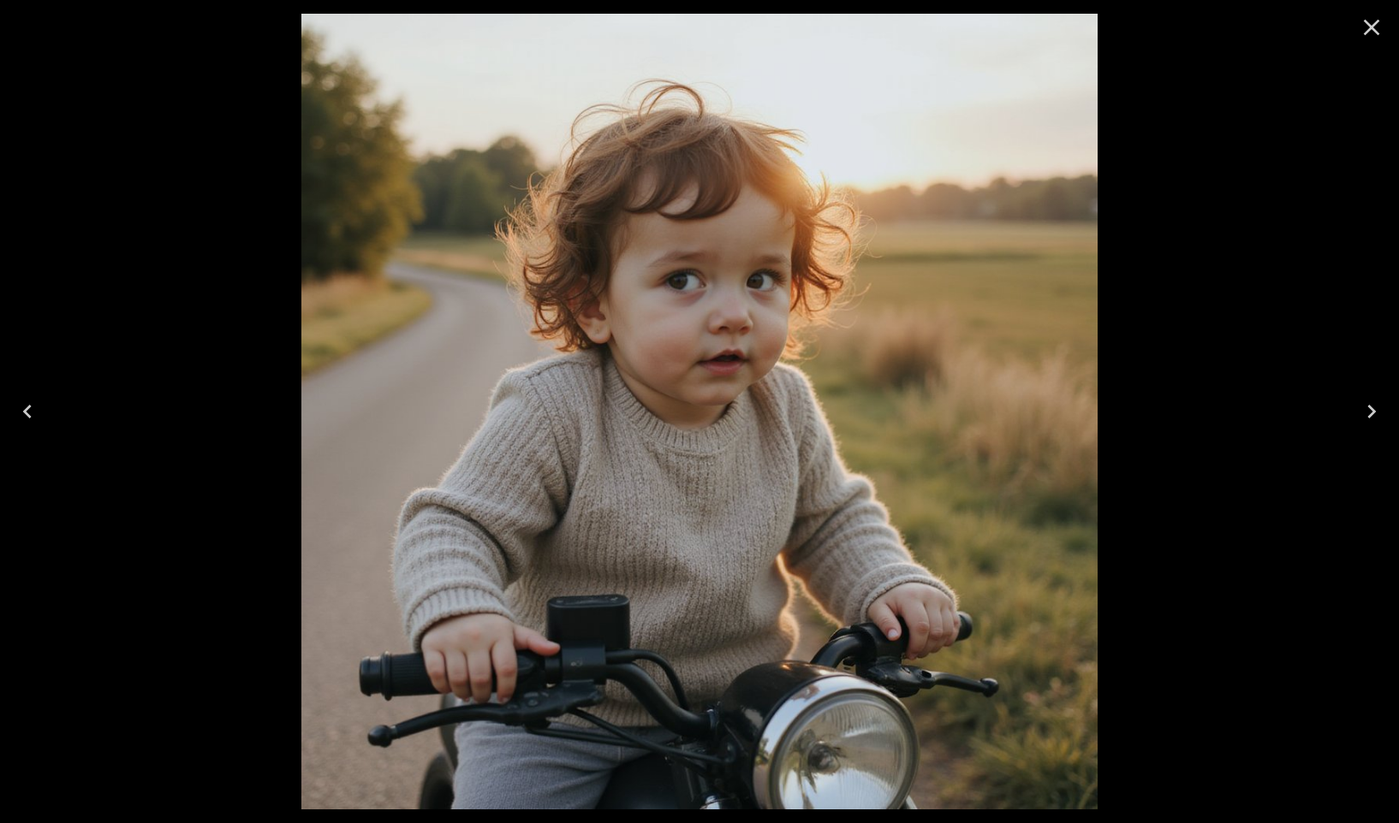
click at [1375, 31] on icon "Close" at bounding box center [1372, 28] width 16 height 16
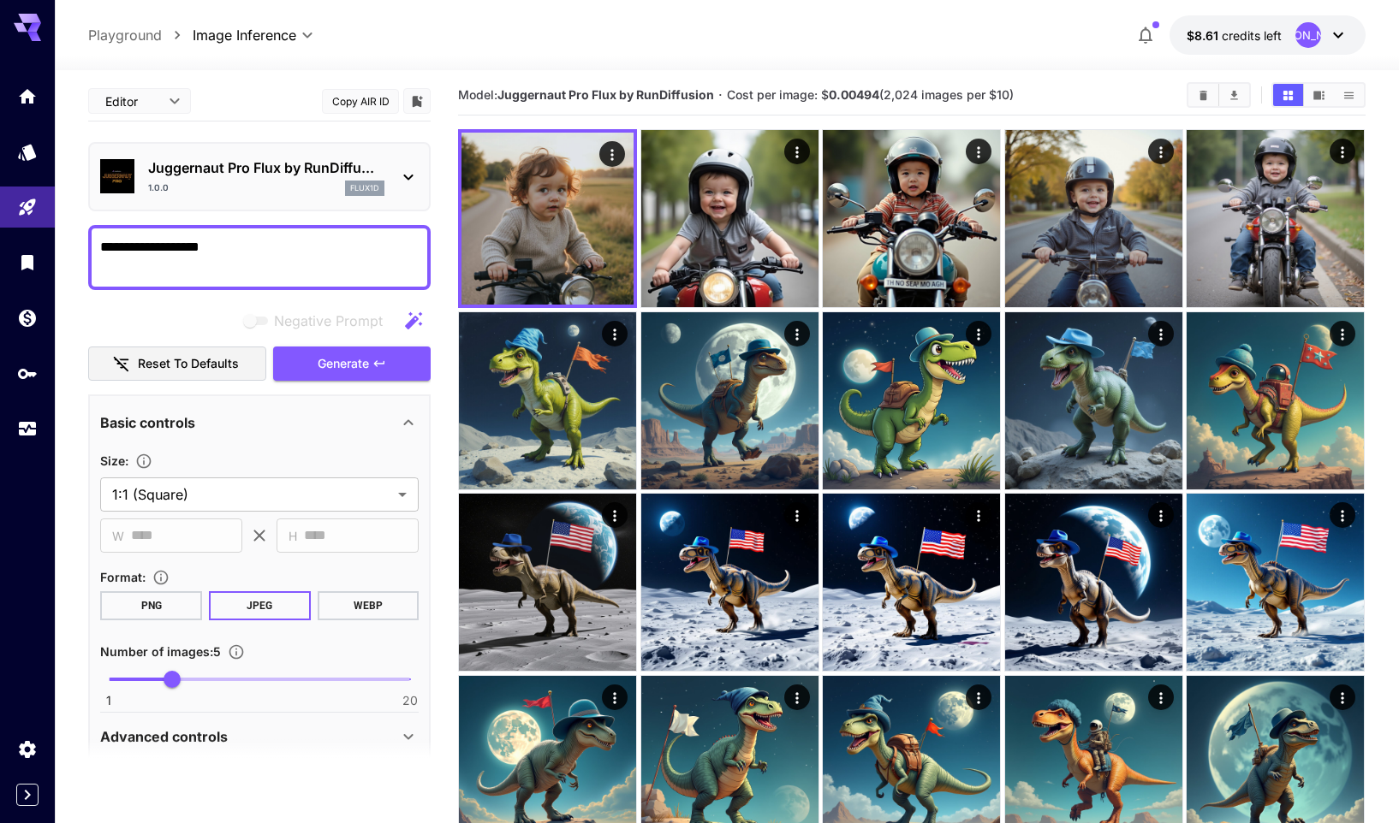
click at [294, 245] on textarea "**********" at bounding box center [259, 257] width 318 height 41
drag, startPoint x: 335, startPoint y: 366, endPoint x: 303, endPoint y: 371, distance: 32.0
click at [336, 366] on span "Generate" at bounding box center [343, 364] width 51 height 21
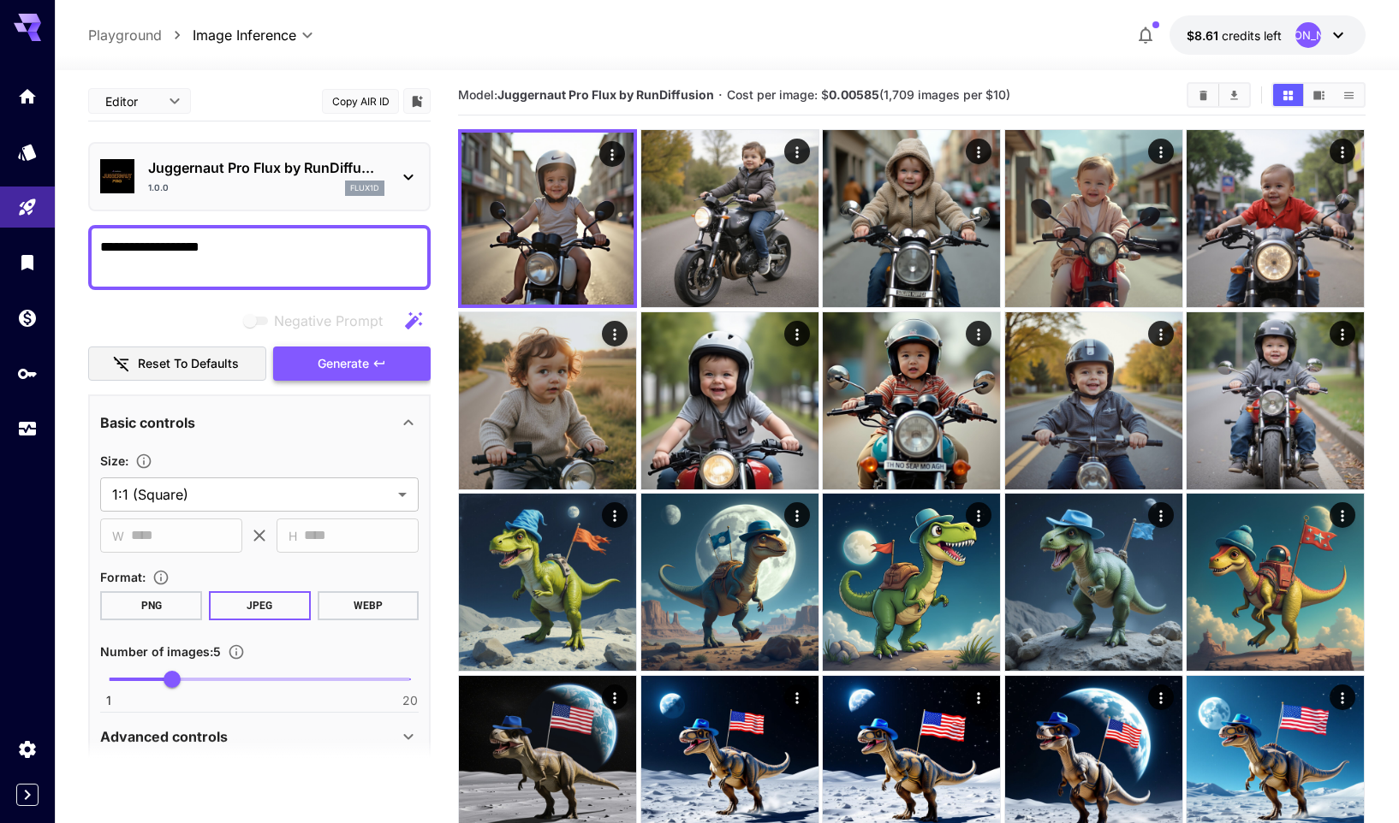
click at [370, 361] on button "Generate" at bounding box center [351, 364] width 157 height 35
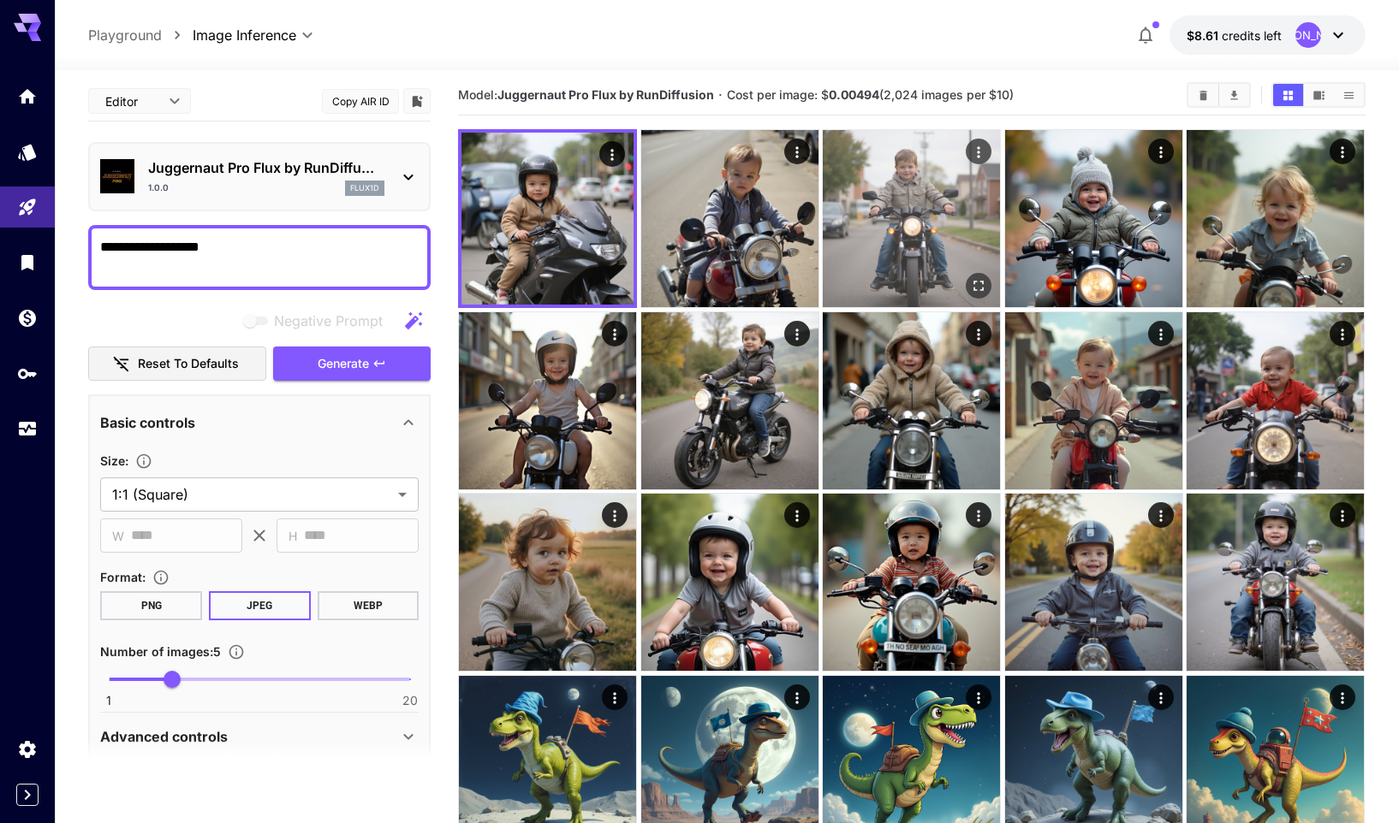
click at [981, 284] on icon "Open in fullscreen" at bounding box center [979, 285] width 17 height 17
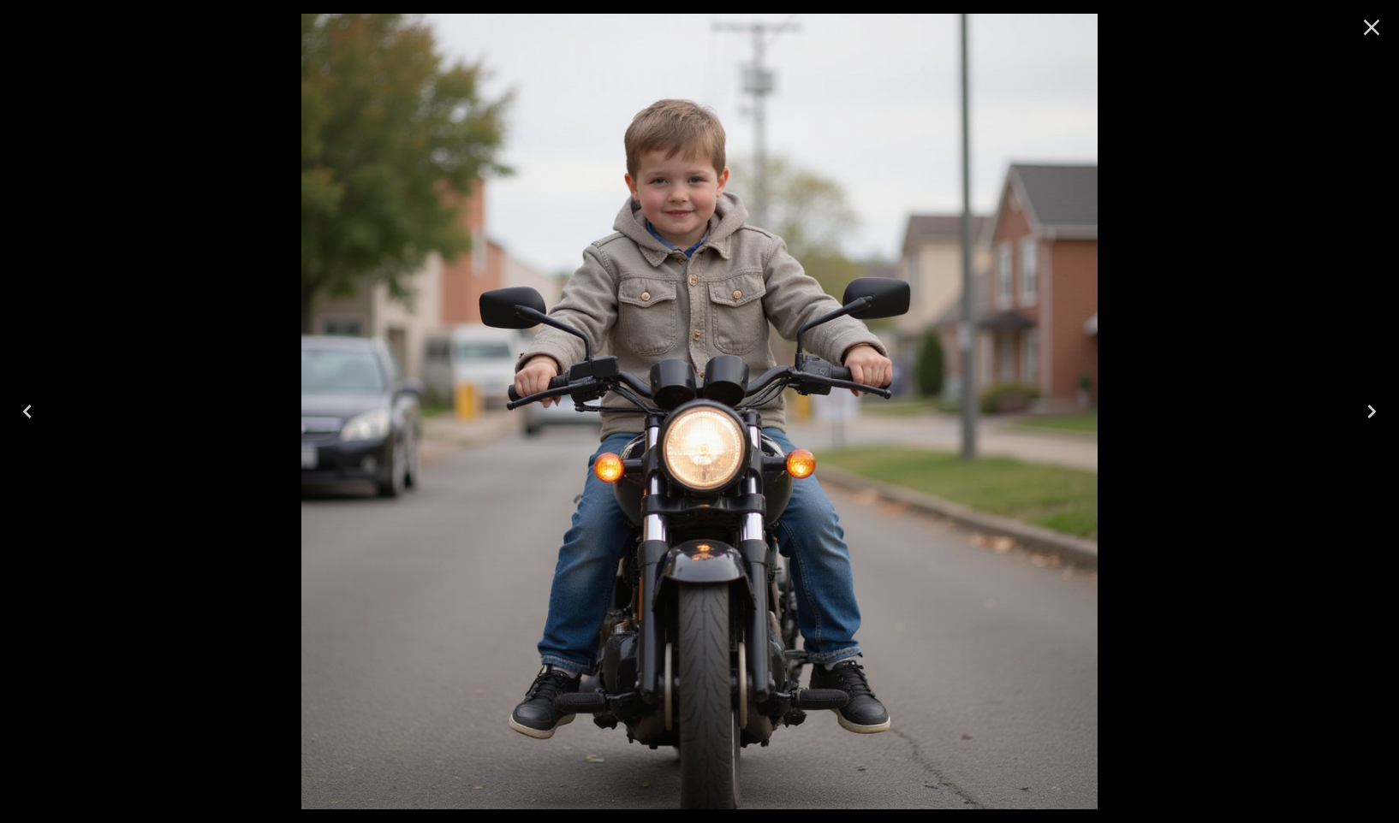
click at [28, 413] on icon "Previous" at bounding box center [27, 411] width 27 height 27
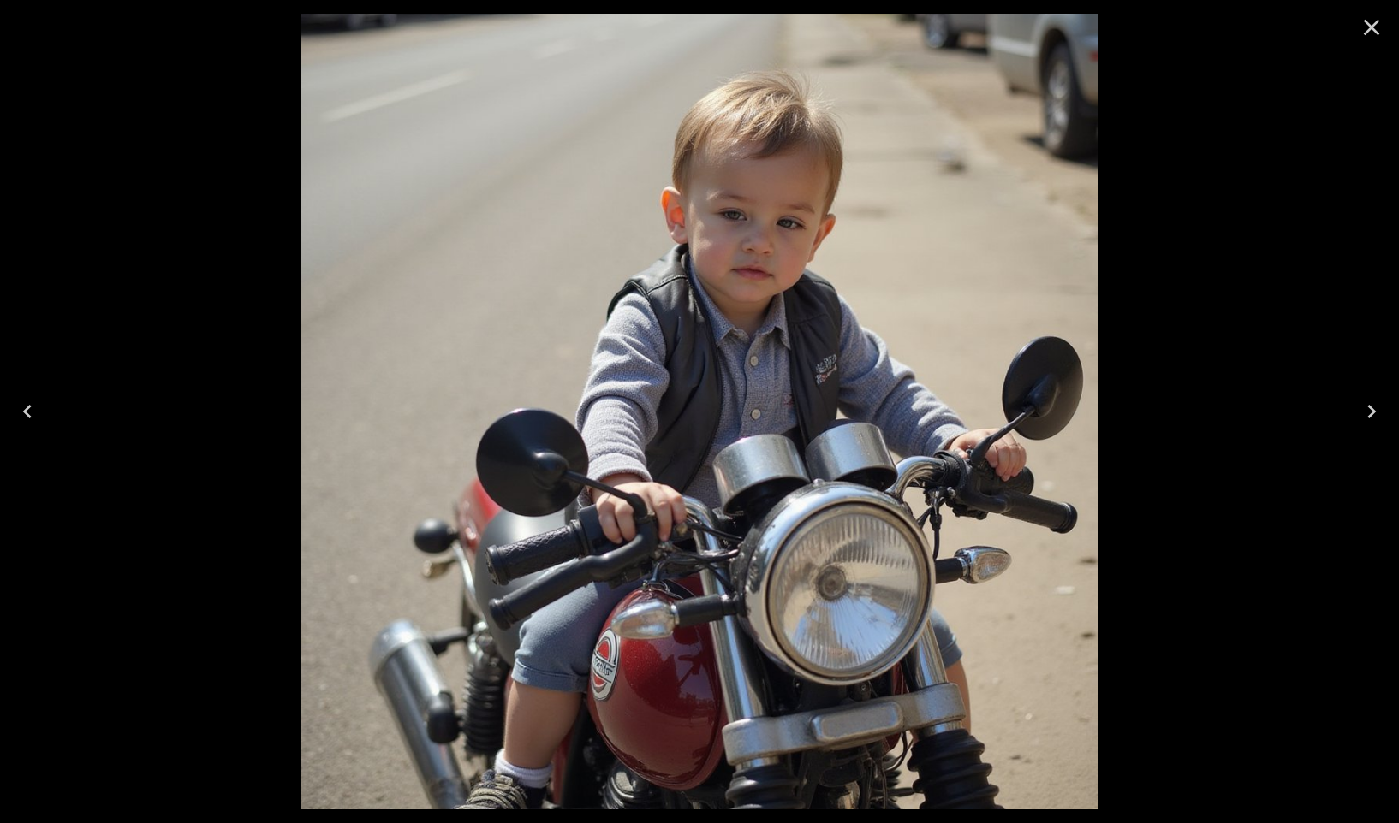
click at [28, 413] on icon "Previous" at bounding box center [27, 411] width 27 height 27
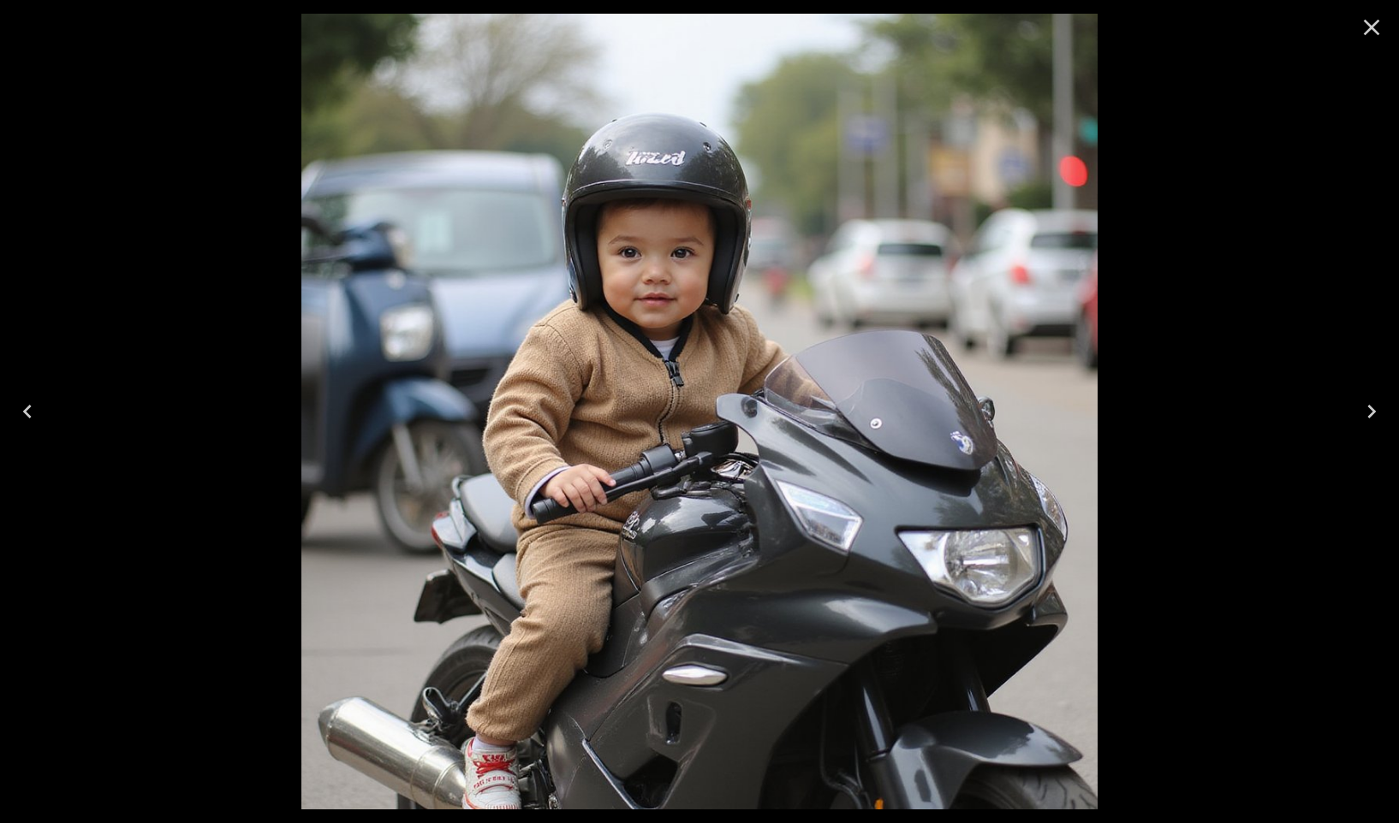
click at [28, 413] on icon "Previous" at bounding box center [27, 411] width 27 height 27
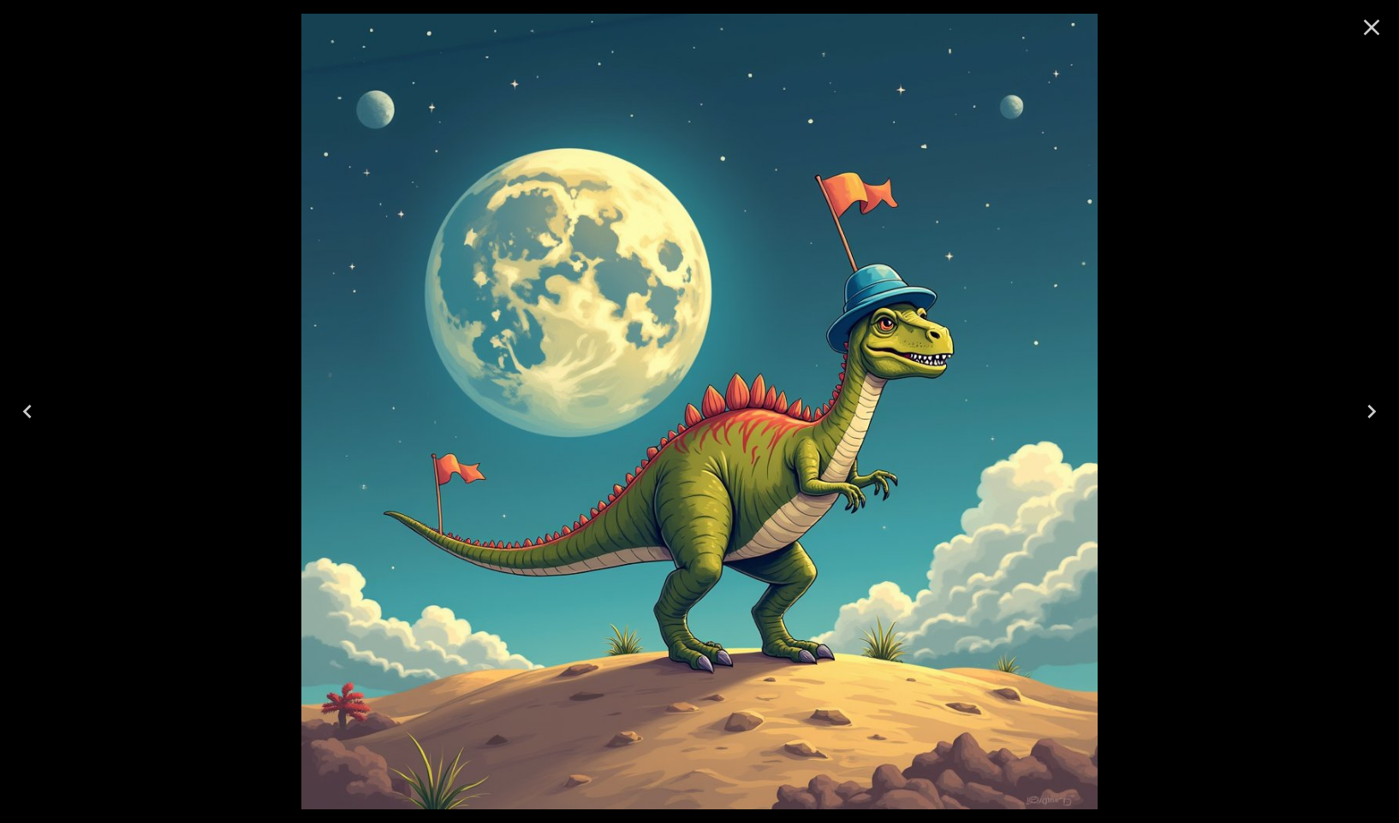
click at [1379, 412] on icon "Next" at bounding box center [1371, 411] width 27 height 27
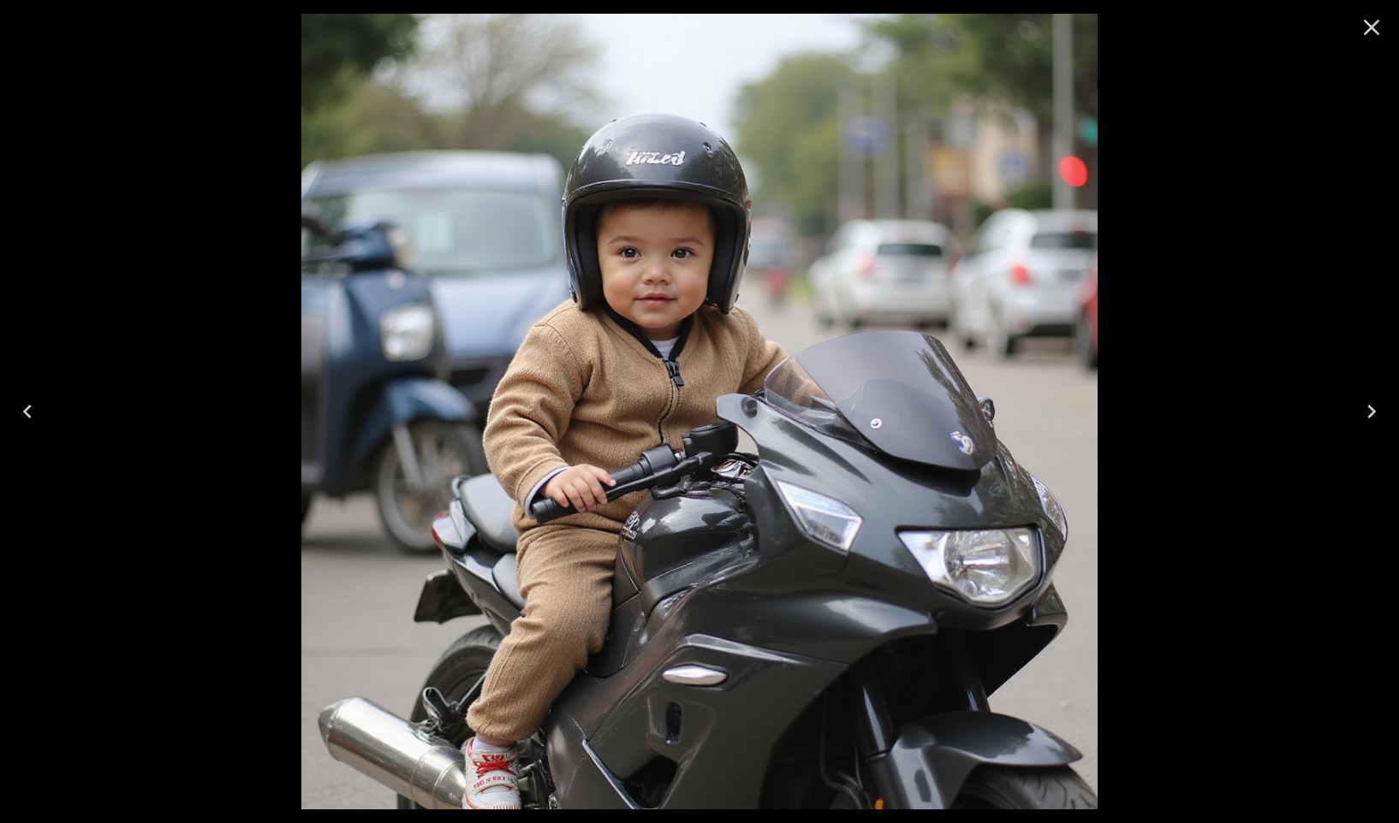
click at [1381, 413] on icon "Next" at bounding box center [1371, 411] width 27 height 27
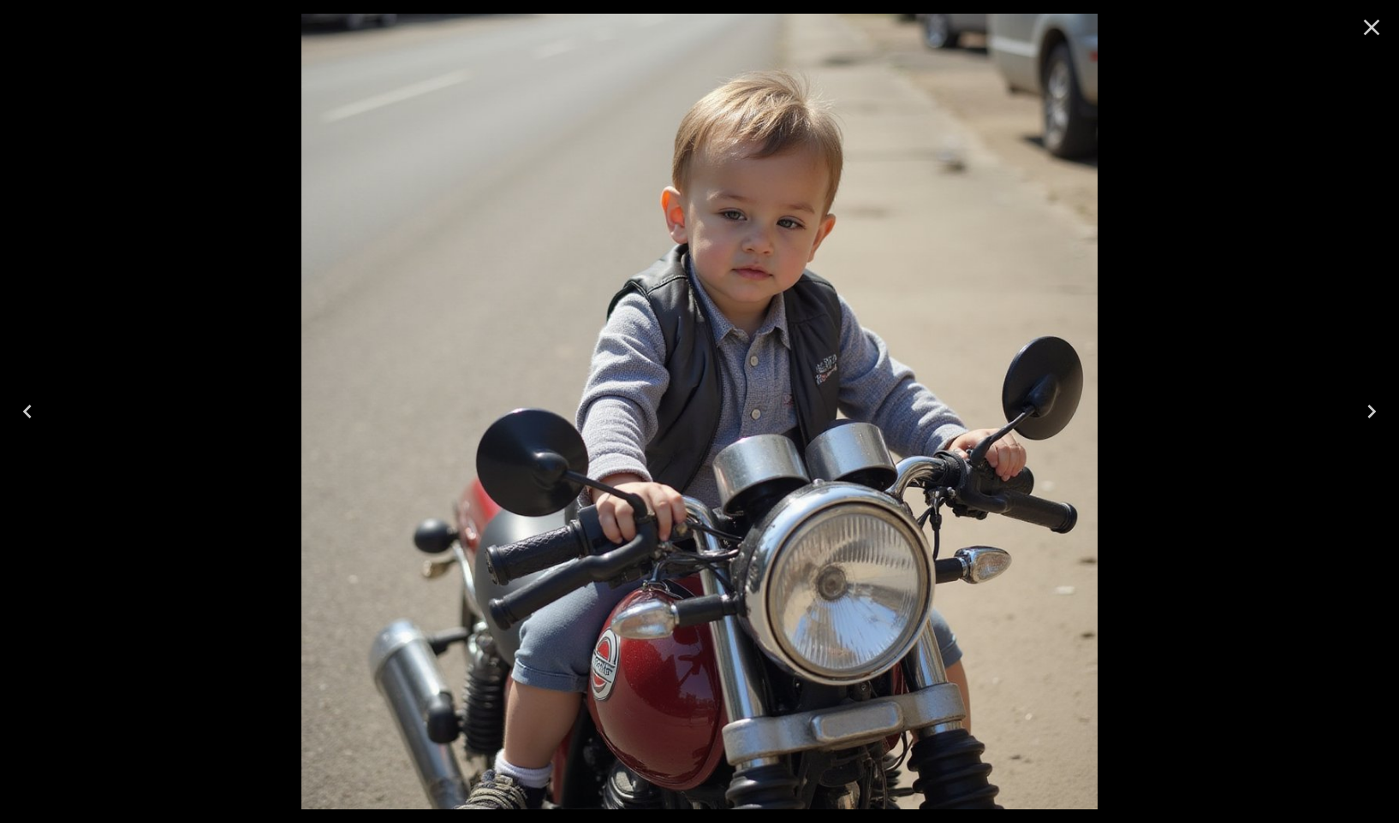
click at [1381, 413] on icon "Next" at bounding box center [1371, 411] width 27 height 27
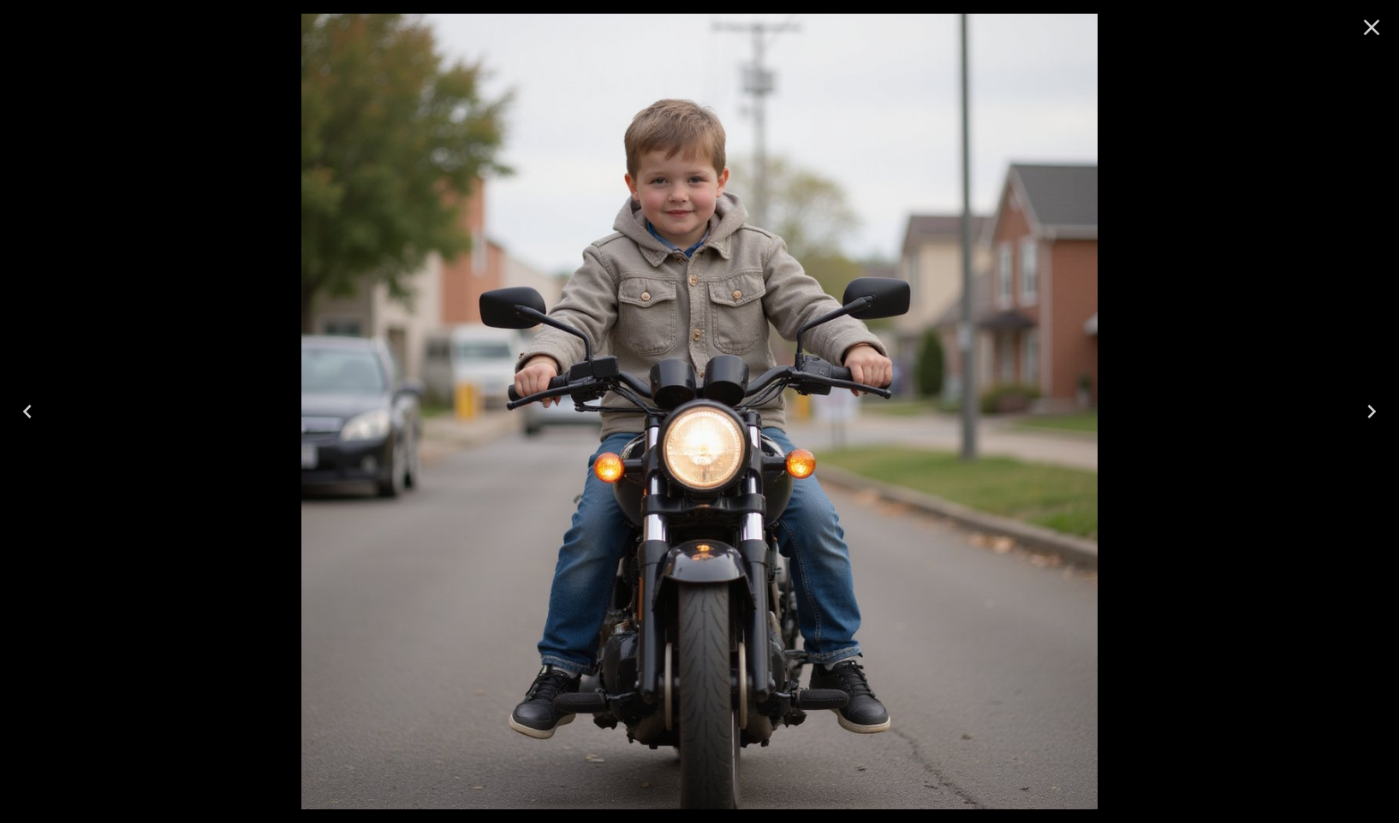
click at [1381, 413] on icon "Next" at bounding box center [1371, 411] width 27 height 27
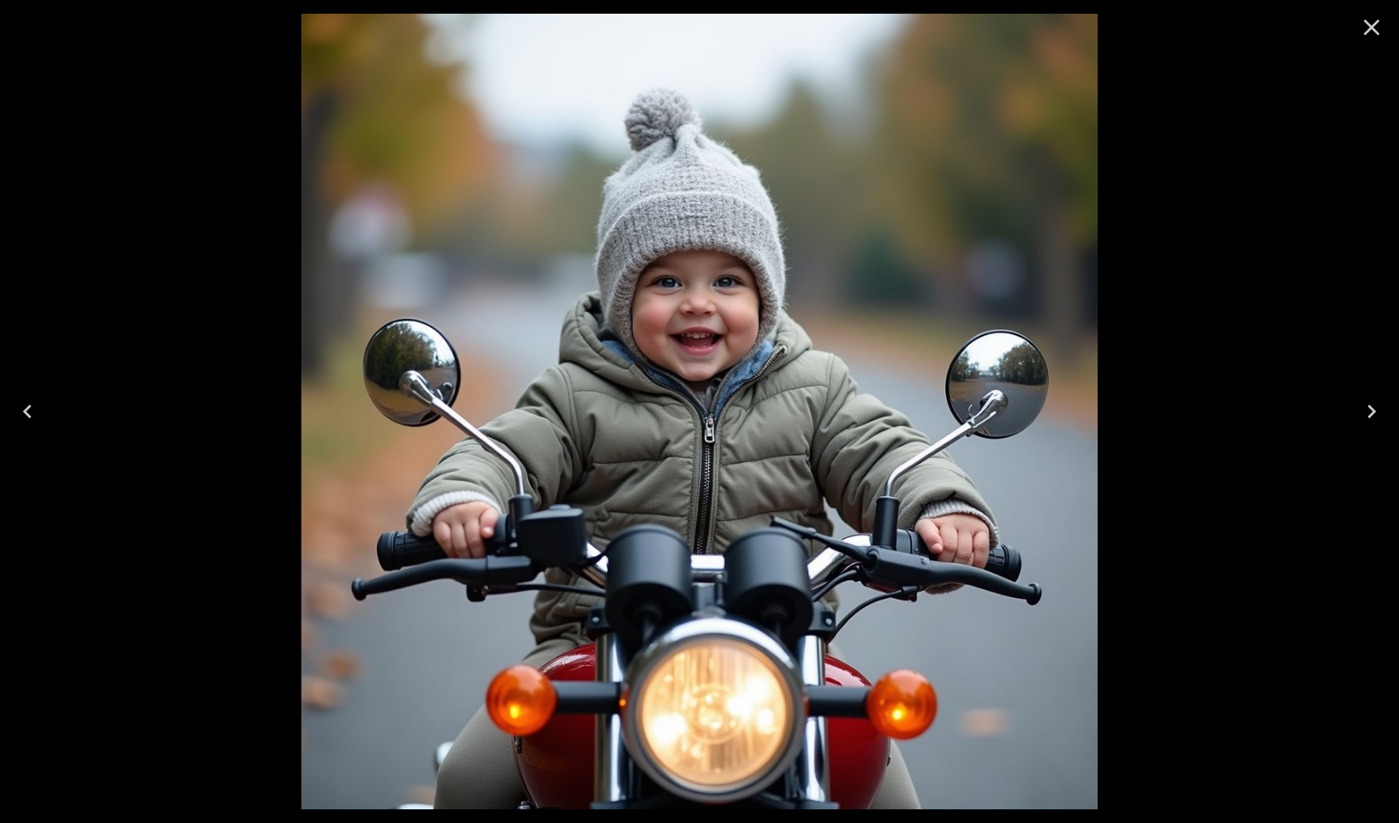
click at [1370, 25] on icon "Close" at bounding box center [1371, 27] width 27 height 27
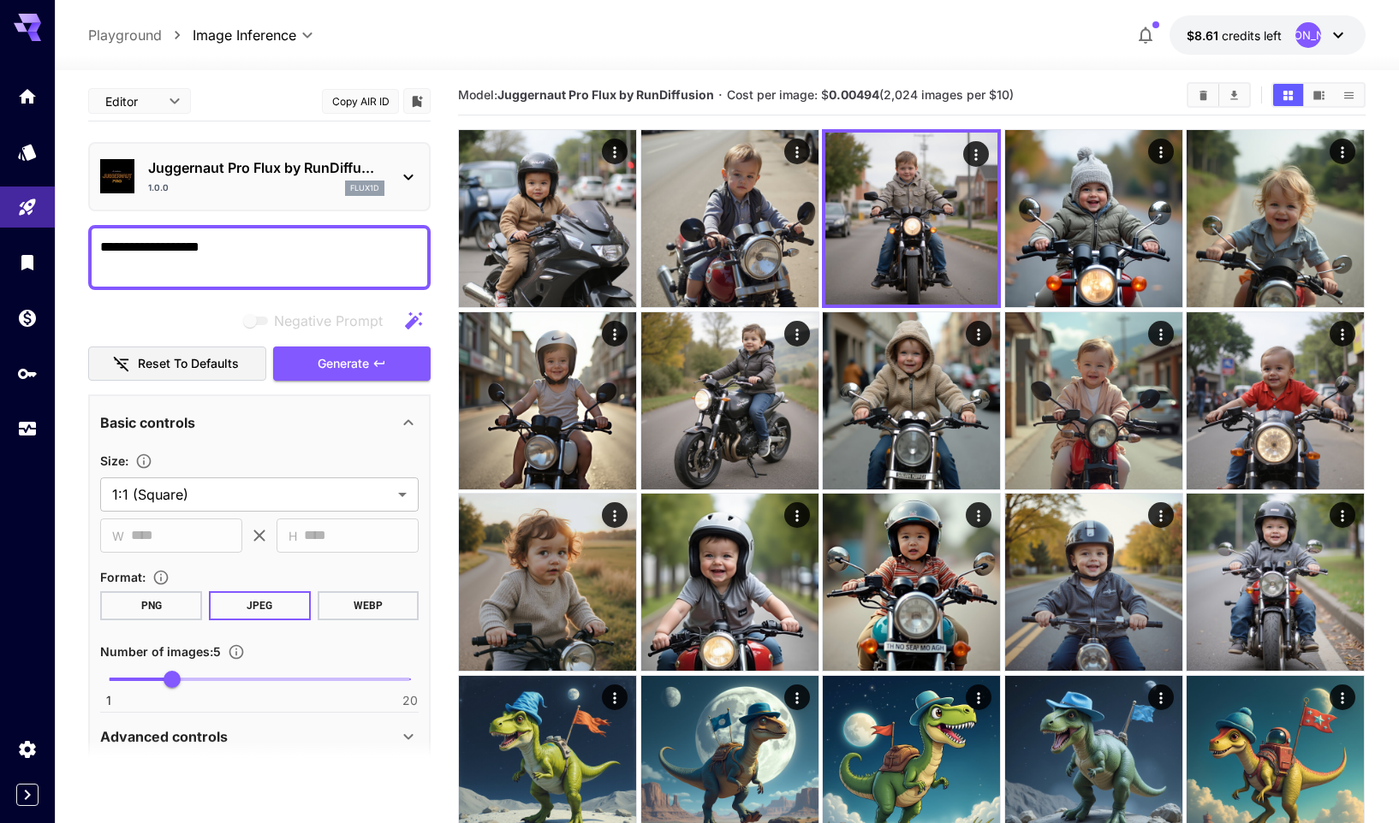
click at [355, 190] on p "flux1d" at bounding box center [364, 188] width 29 height 12
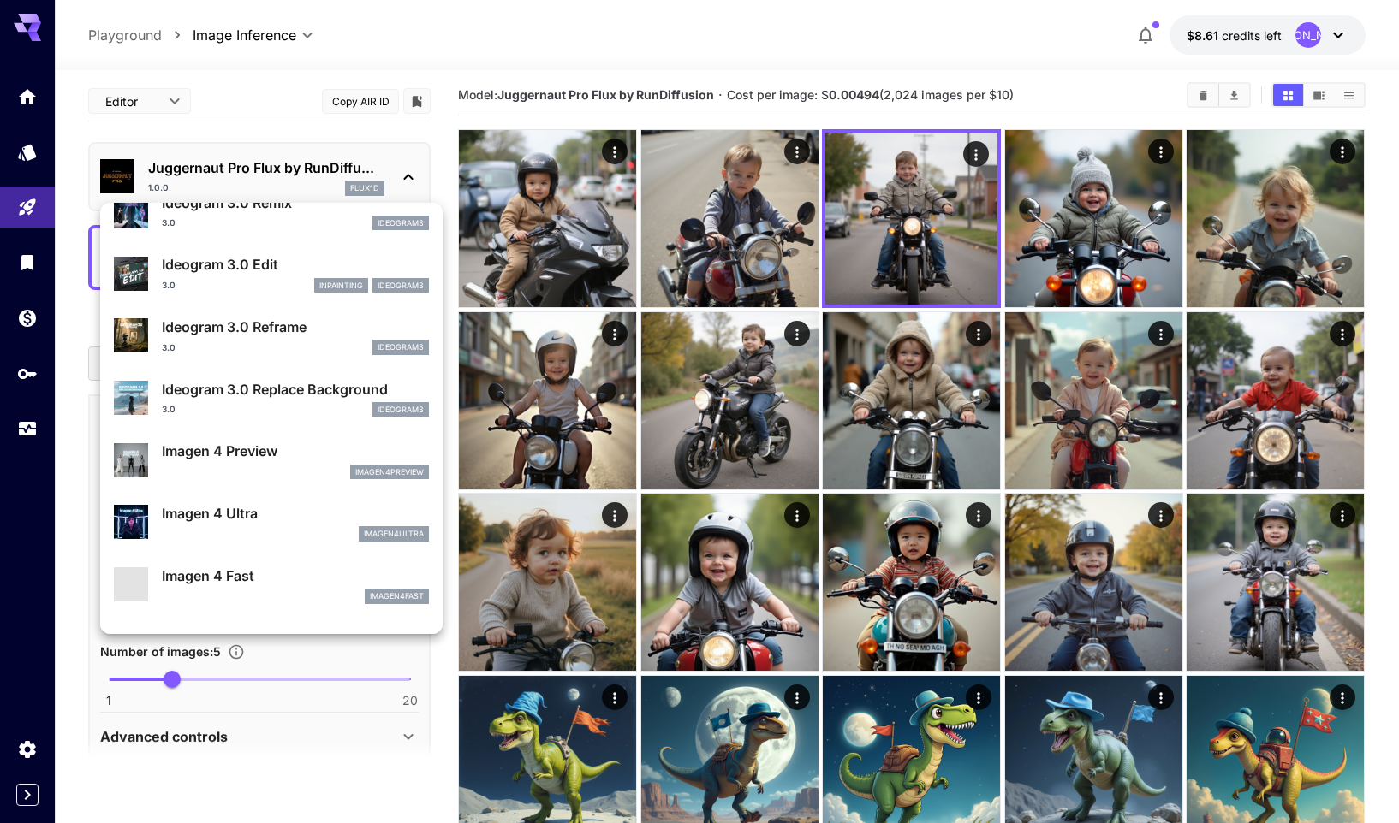
scroll to position [587, 0]
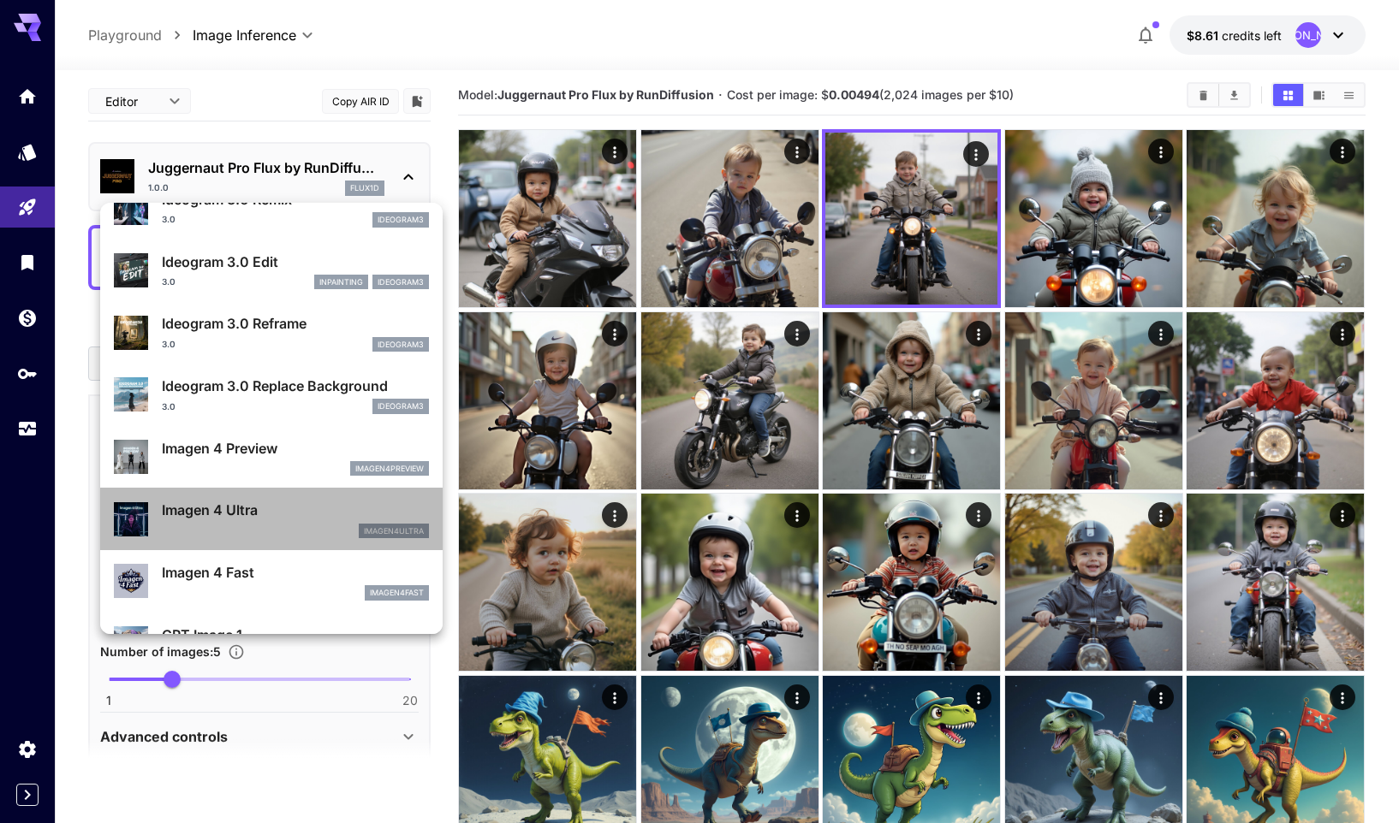
click at [277, 512] on p "Imagen 4 Ultra" at bounding box center [295, 510] width 267 height 21
type input "*"
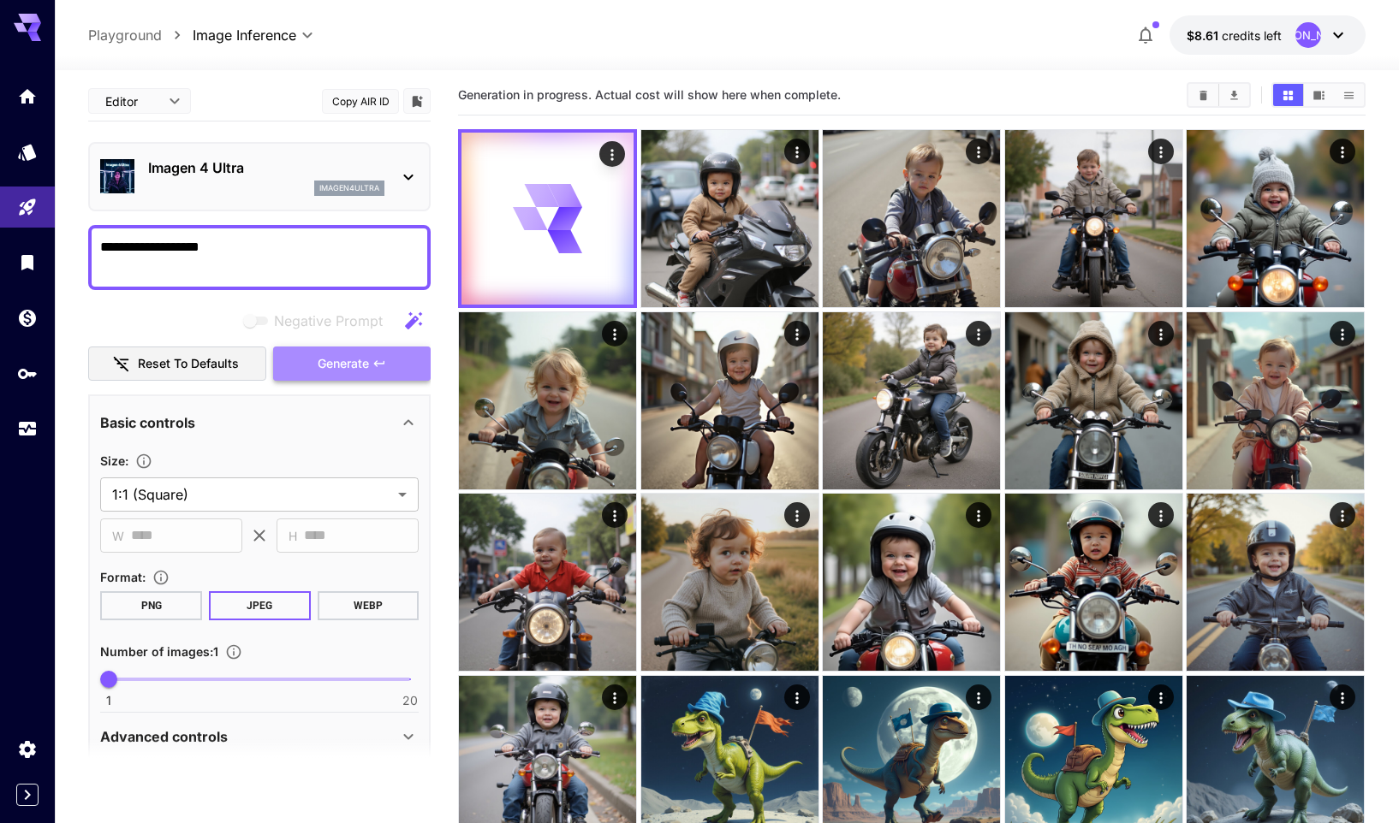
click at [342, 362] on span "Generate" at bounding box center [343, 364] width 51 height 21
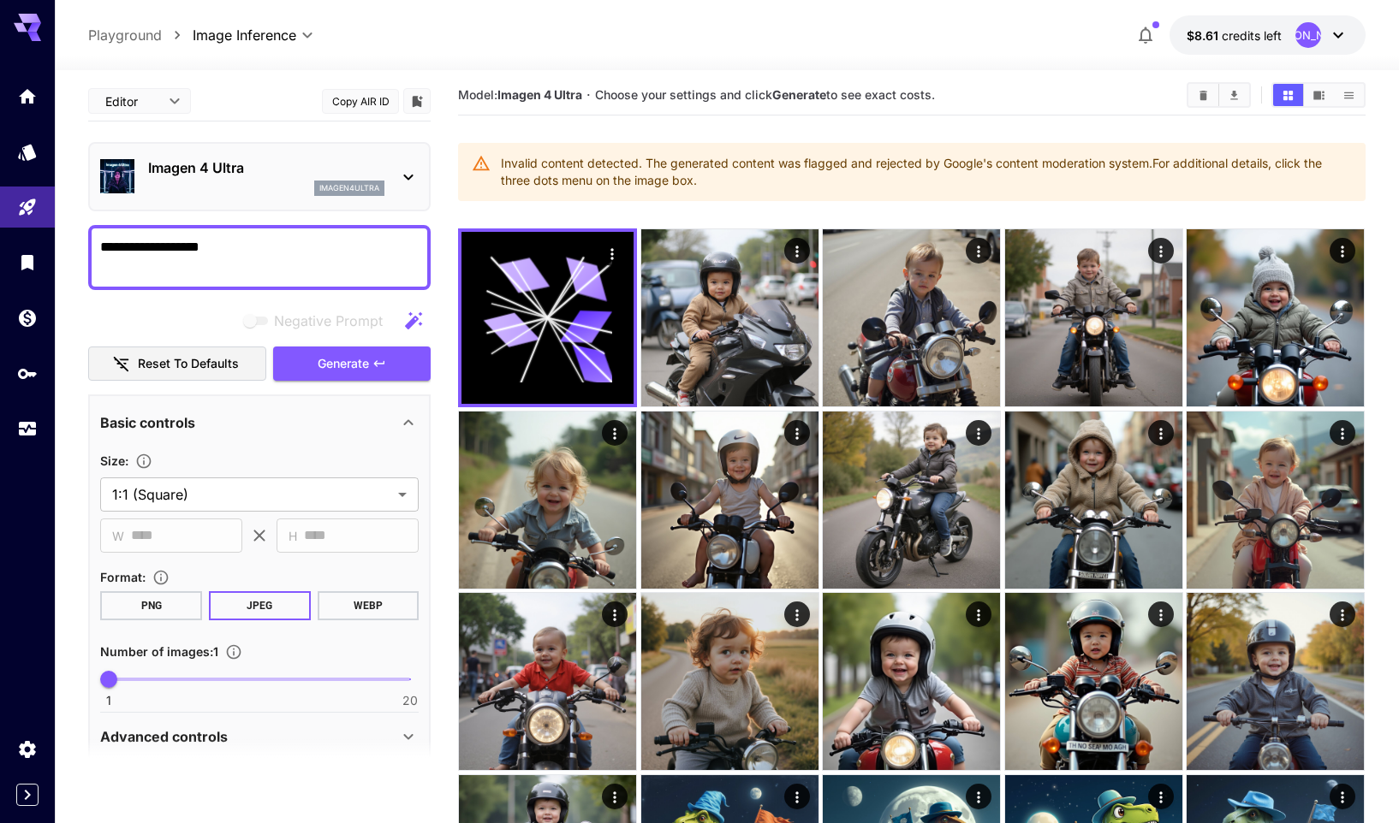
click at [236, 191] on div "imagen4ultra" at bounding box center [266, 188] width 236 height 15
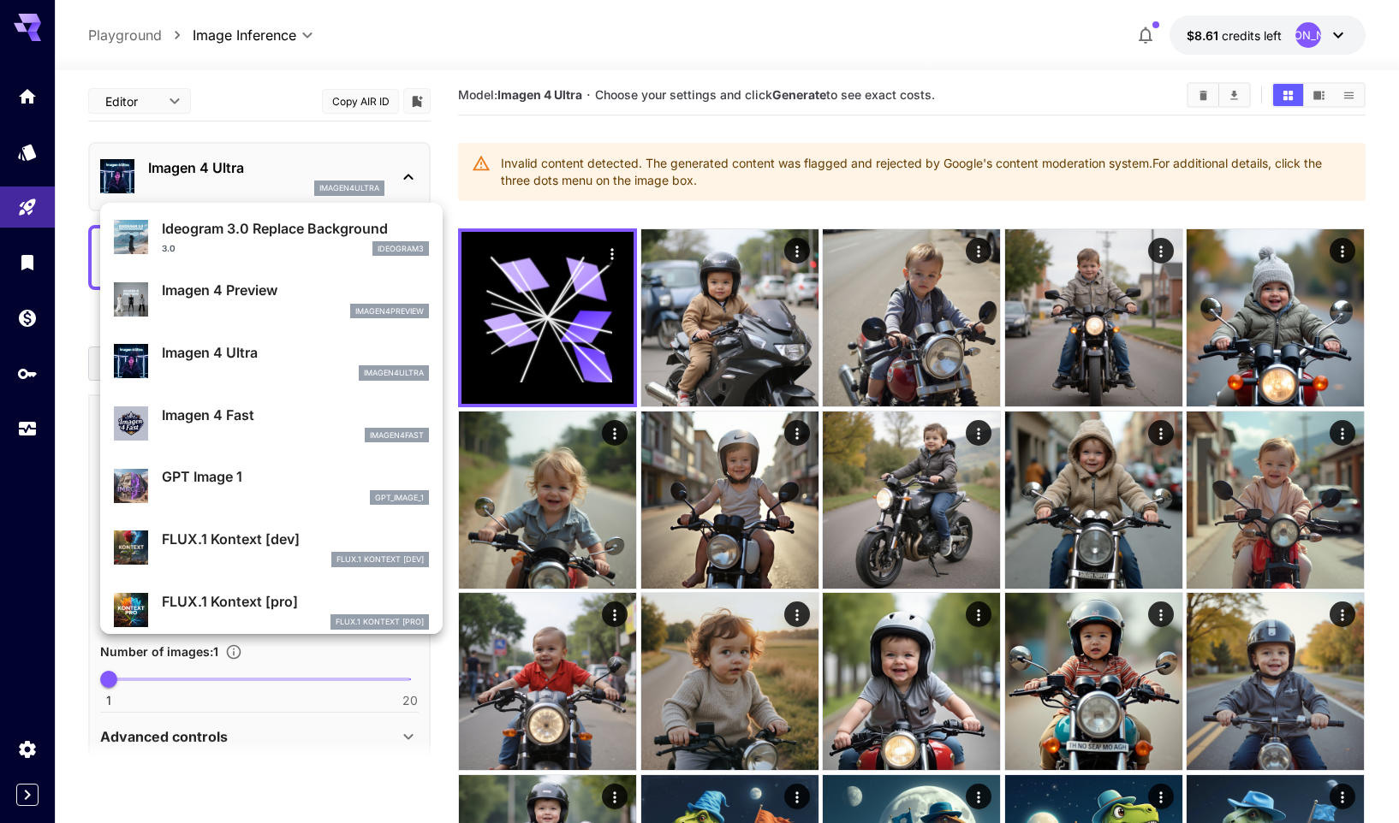
scroll to position [827, 0]
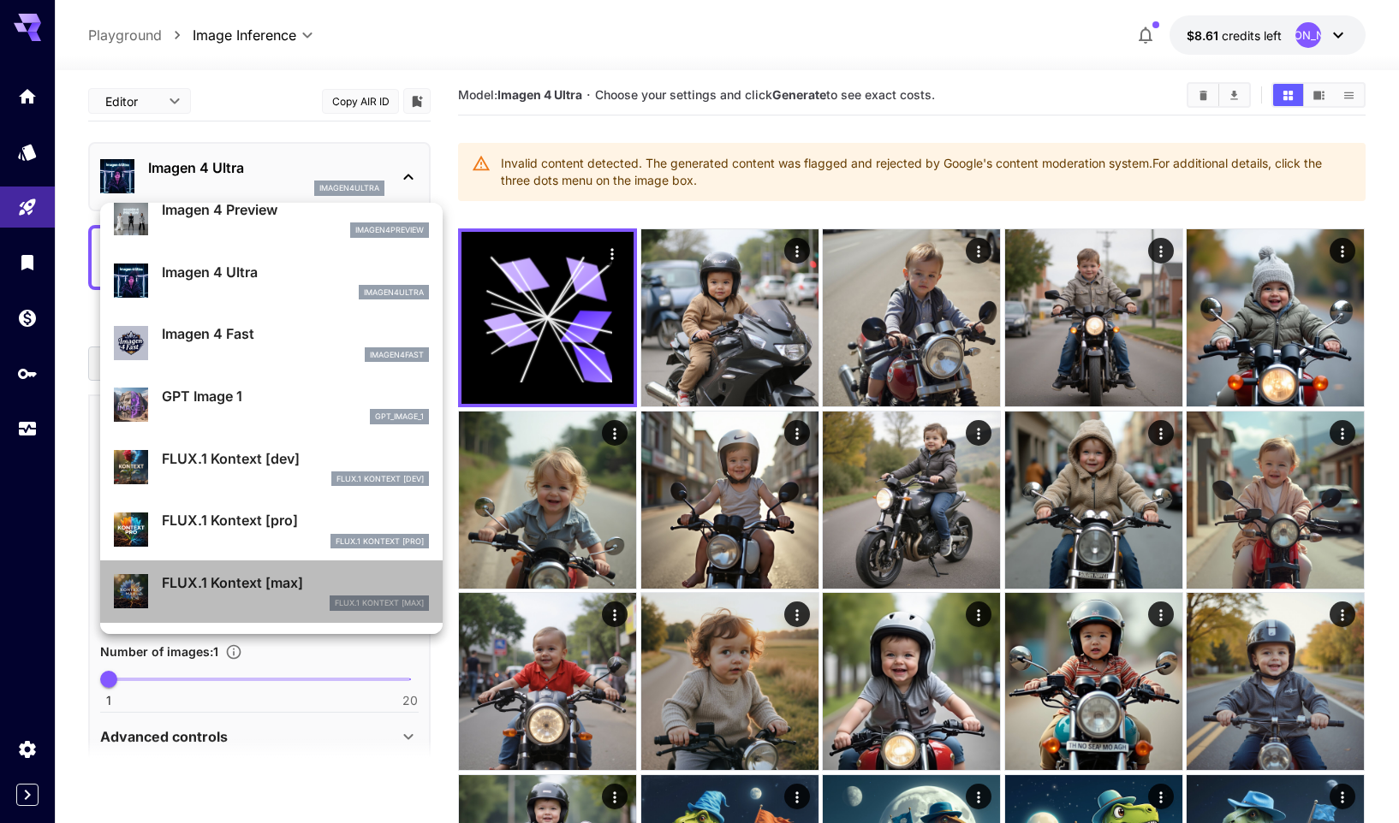
click at [269, 578] on p "FLUX.1 Kontext [max]" at bounding box center [295, 583] width 267 height 21
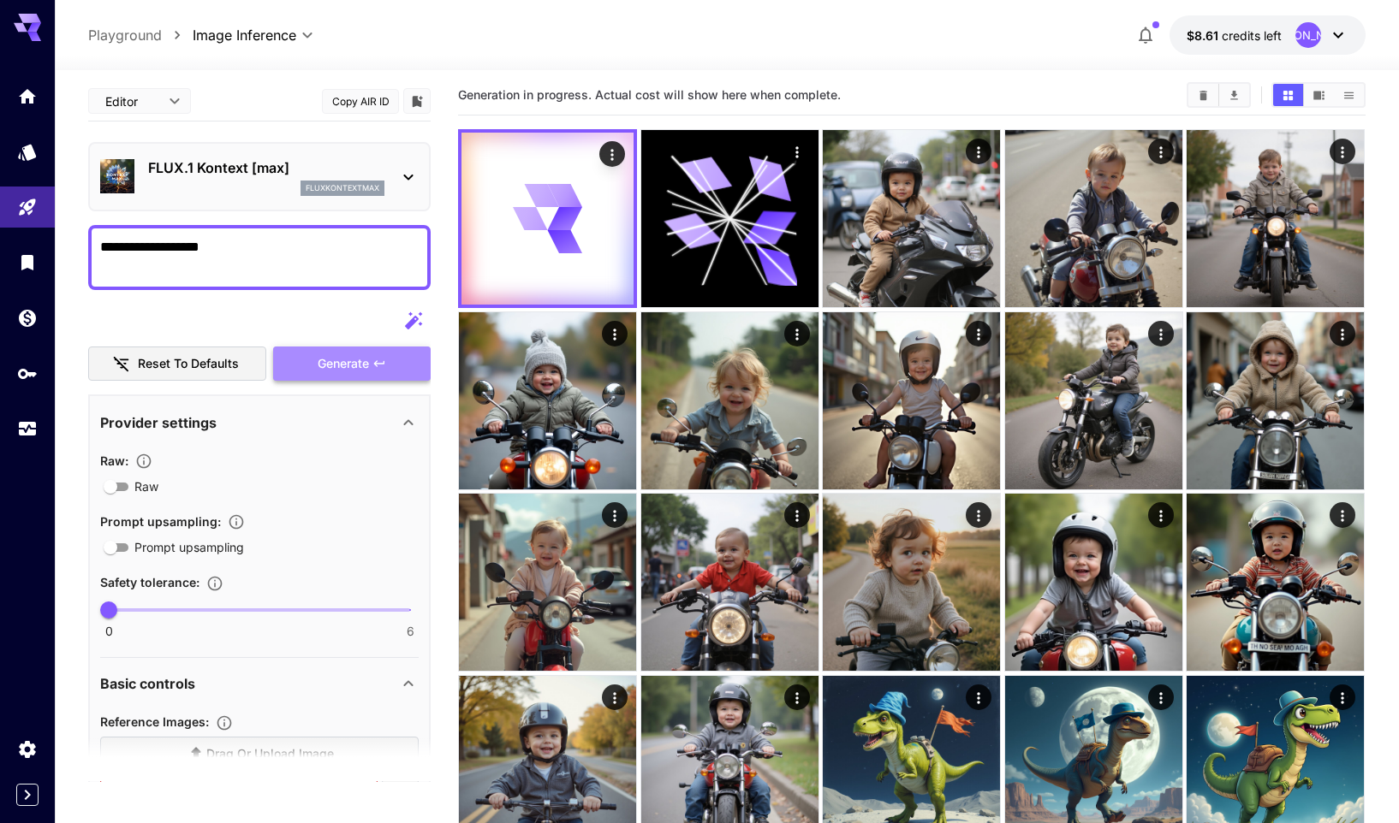
click at [354, 369] on span "Generate" at bounding box center [343, 364] width 51 height 21
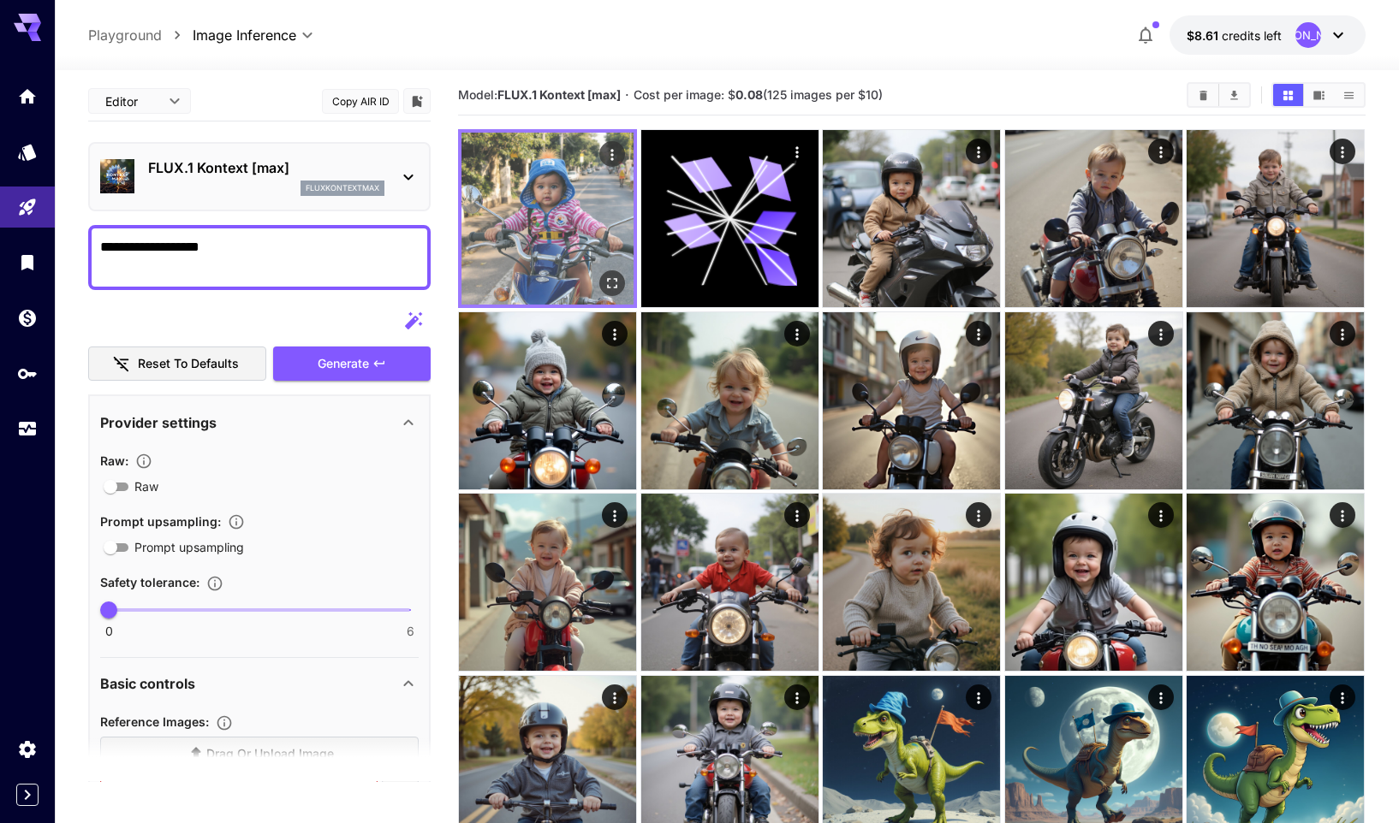
click at [516, 199] on img at bounding box center [547, 219] width 172 height 172
click at [616, 282] on icon "Open in fullscreen" at bounding box center [612, 283] width 17 height 17
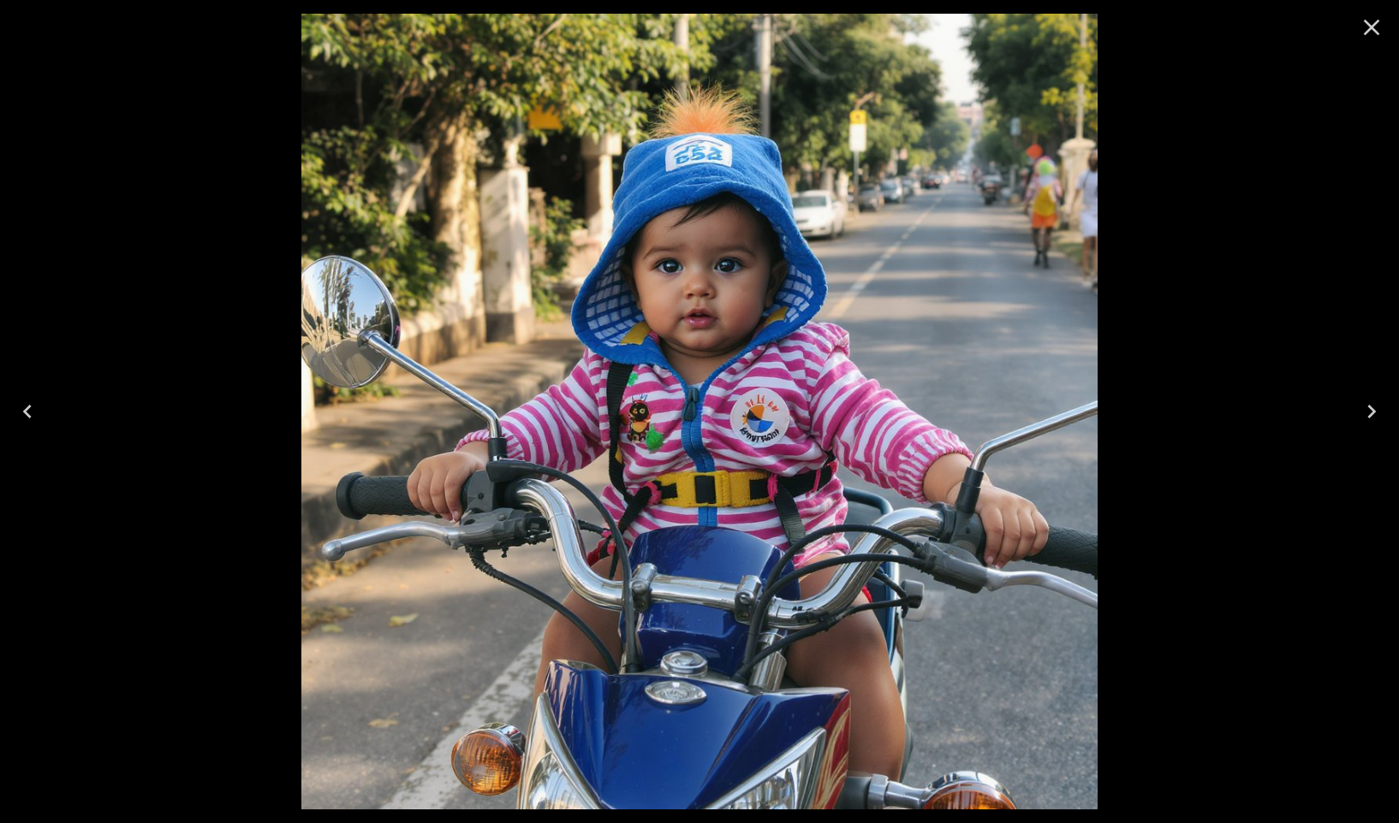
click at [1375, 19] on icon "Close" at bounding box center [1371, 27] width 27 height 27
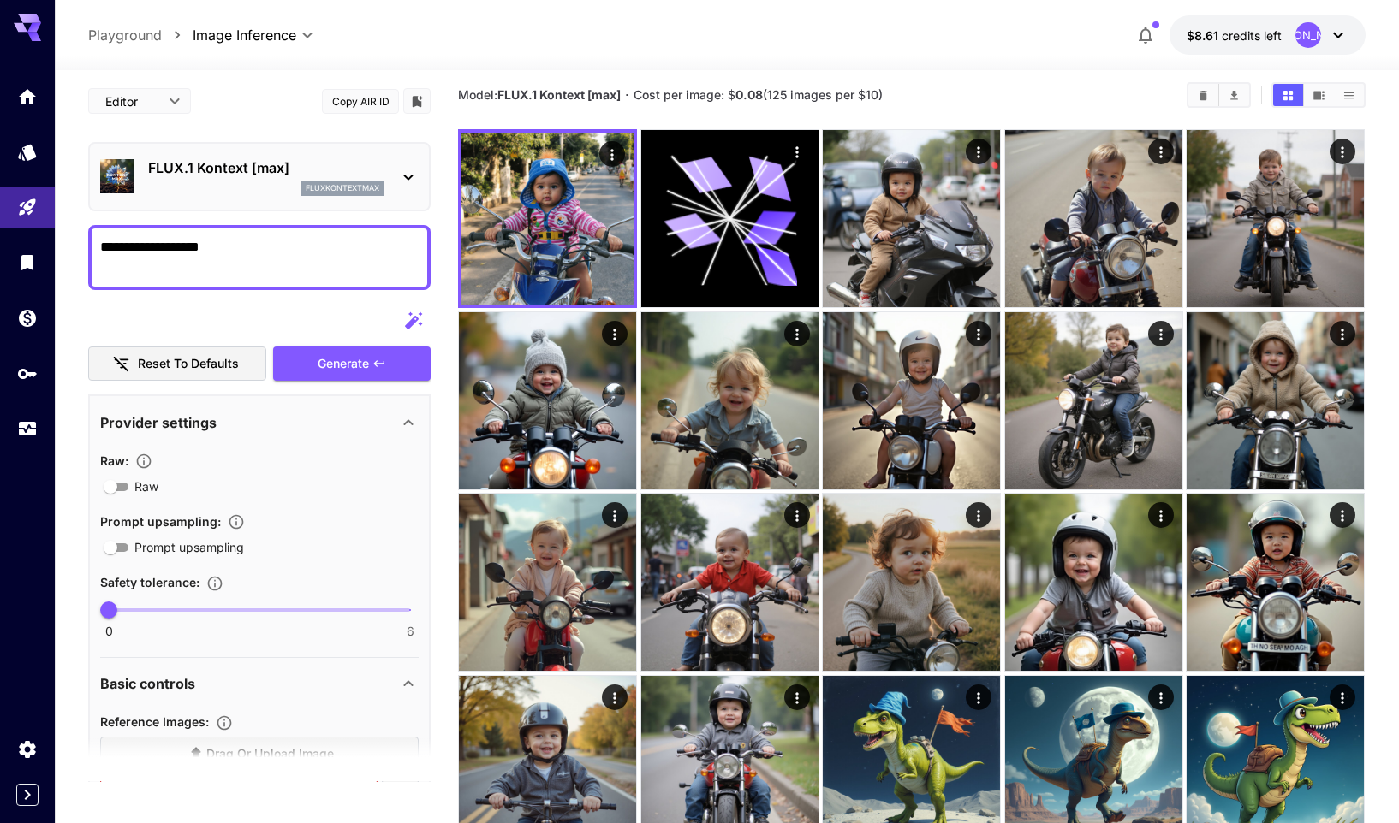
drag, startPoint x: 276, startPoint y: 246, endPoint x: 51, endPoint y: 230, distance: 225.6
click at [51, 230] on div "**********" at bounding box center [699, 812] width 1399 height 1642
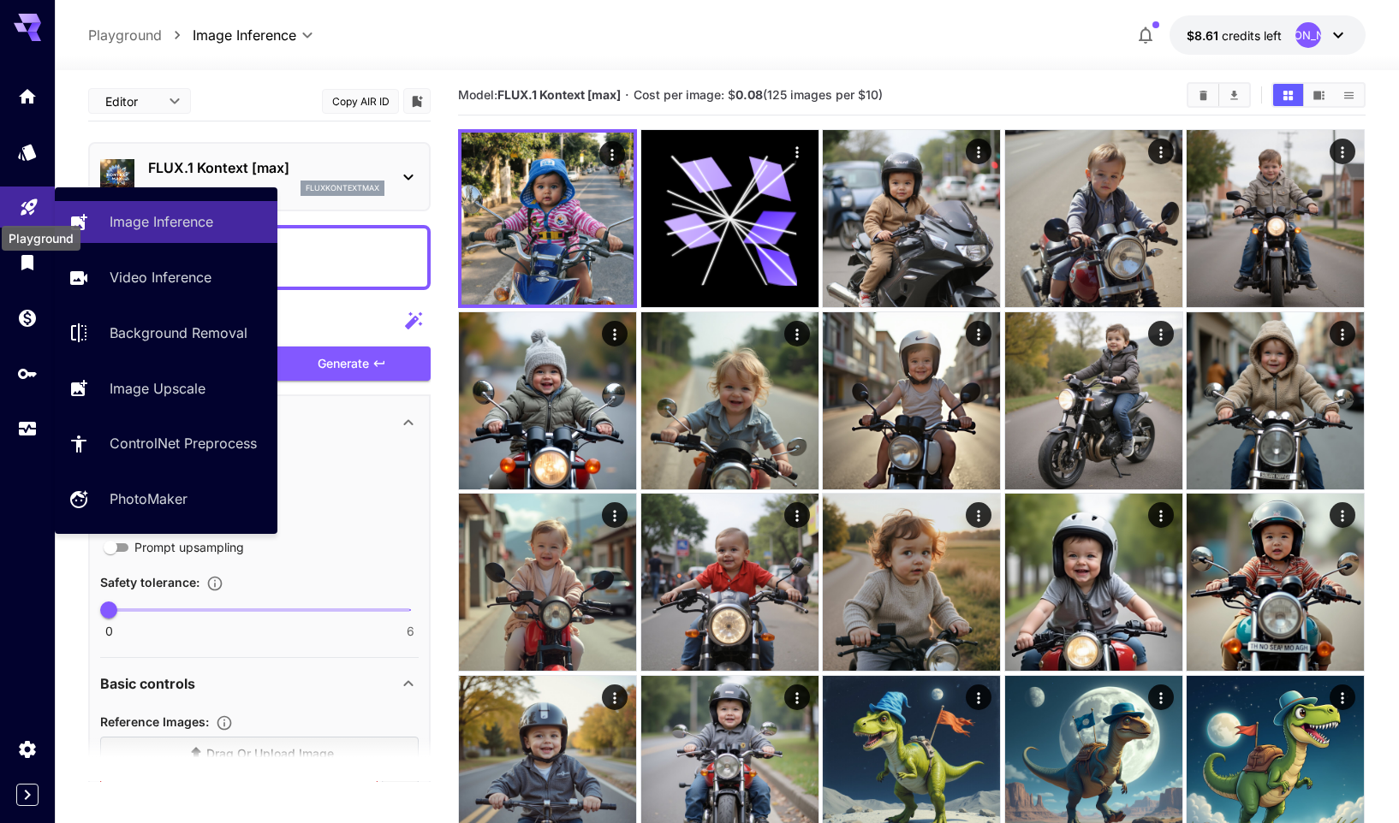
drag, startPoint x: 19, startPoint y: 206, endPoint x: 29, endPoint y: 209, distance: 10.6
click at [19, 206] on icon "Playground" at bounding box center [29, 202] width 21 height 21
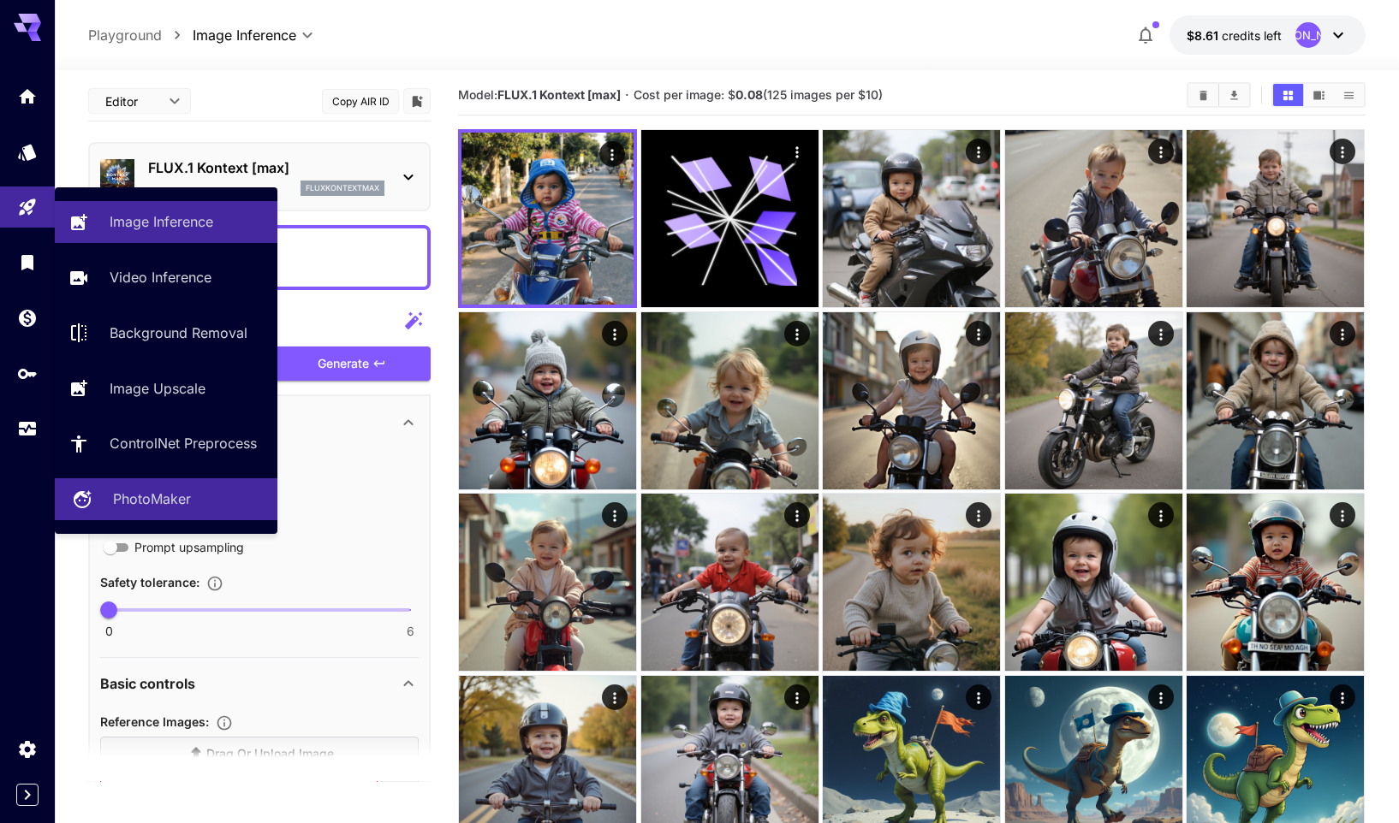
click at [187, 514] on link "PhotoMaker" at bounding box center [166, 499] width 223 height 42
type input "**********"
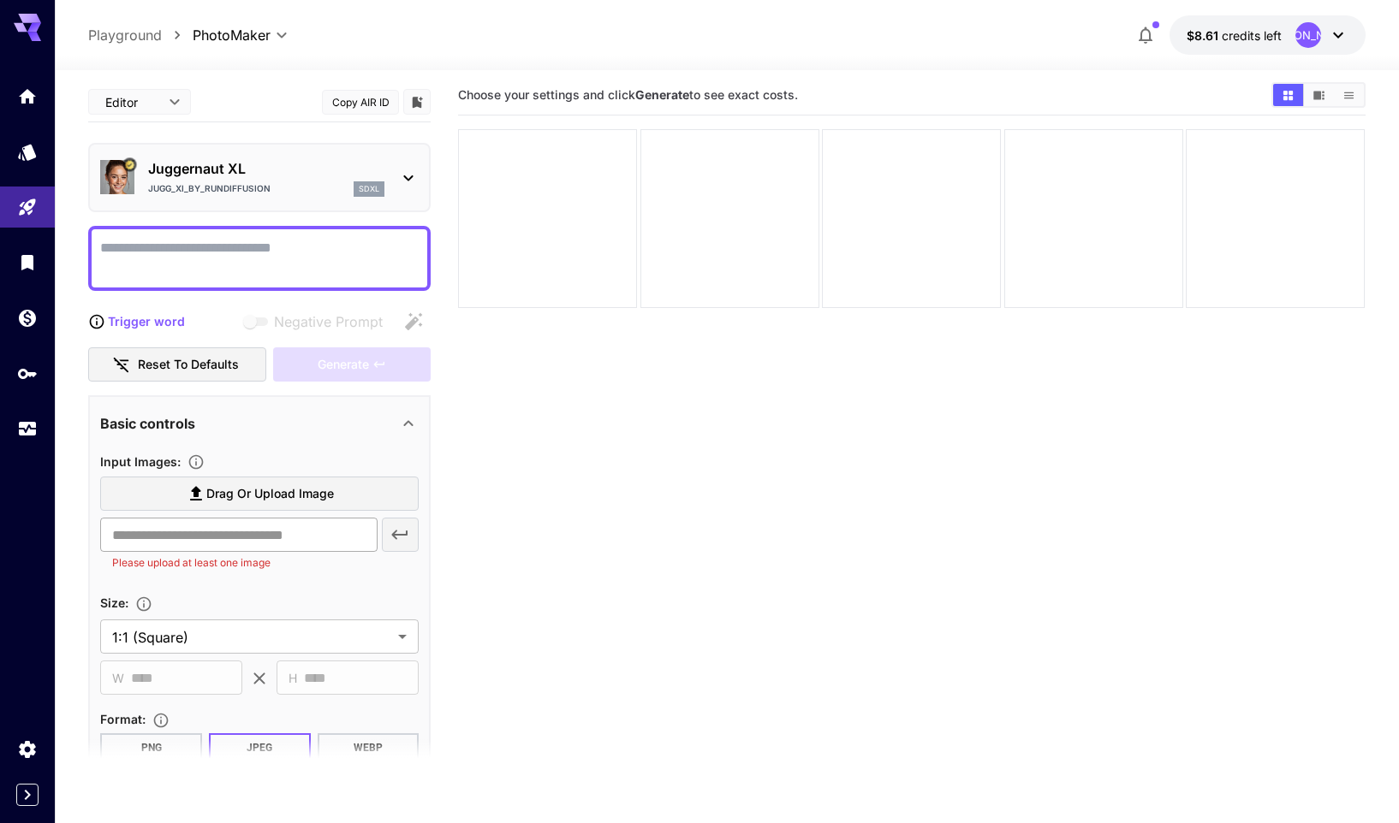
click at [294, 545] on input "text" at bounding box center [238, 535] width 276 height 34
click at [234, 536] on input "text" at bounding box center [238, 535] width 276 height 34
drag, startPoint x: 624, startPoint y: 462, endPoint x: 509, endPoint y: 492, distance: 118.5
click at [620, 463] on section "Choose your settings and click Generate to see exact costs." at bounding box center [911, 486] width 907 height 823
click at [189, 256] on textarea "Negative Prompt" at bounding box center [259, 258] width 318 height 41
